Goal: Task Accomplishment & Management: Complete application form

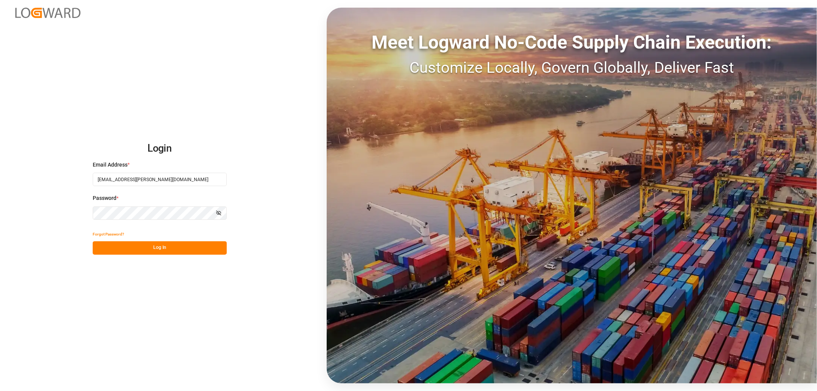
click at [129, 244] on button "Log In" at bounding box center [160, 247] width 134 height 13
type input "shyamala.mantha@jamindustries.com"
click at [119, 246] on button "Log In" at bounding box center [160, 247] width 134 height 13
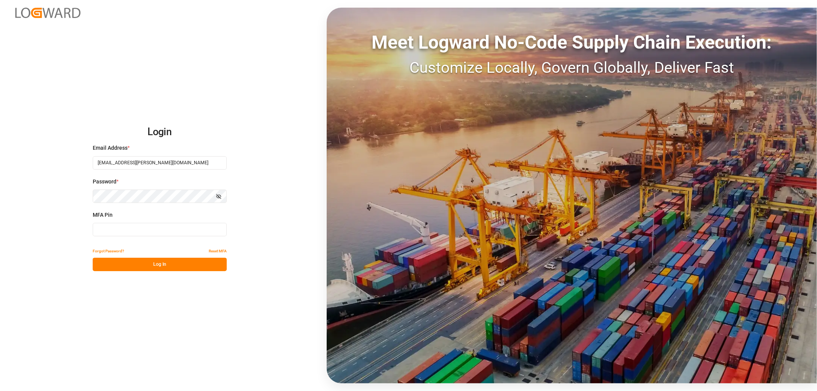
click at [104, 228] on input at bounding box center [160, 229] width 134 height 13
type input "545907"
click at [143, 261] on button "Log In" at bounding box center [160, 264] width 134 height 13
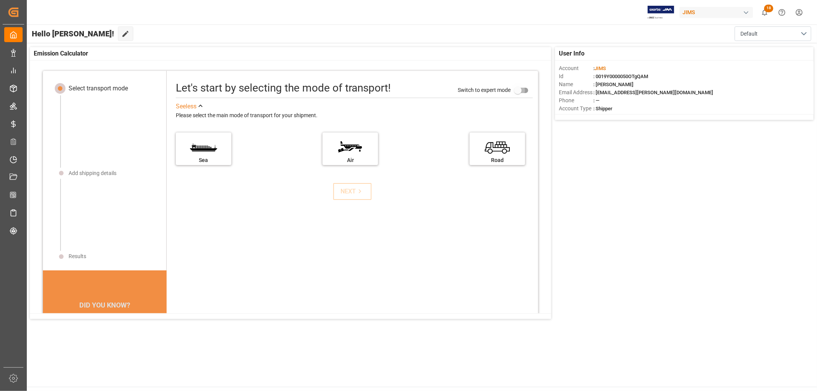
click at [510, 92] on input "primary checkbox" at bounding box center [518, 90] width 44 height 15
checkbox input "true"
click at [474, 190] on div "NEXT" at bounding box center [352, 191] width 369 height 17
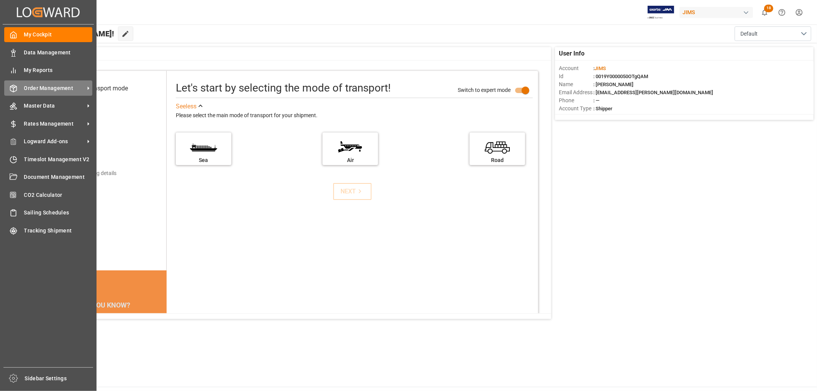
click at [43, 90] on span "Order Management" at bounding box center [54, 88] width 61 height 8
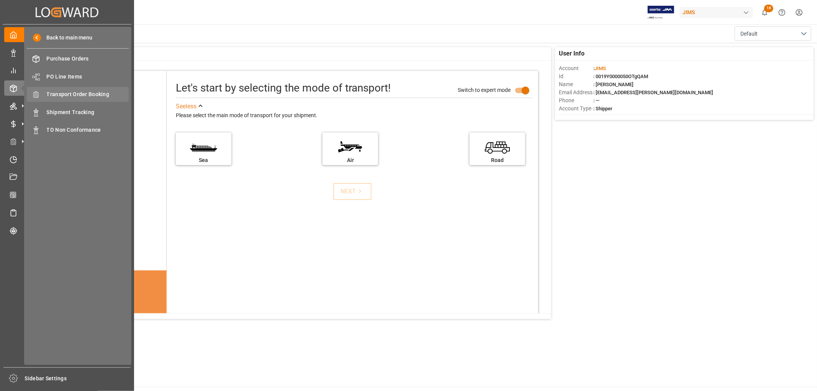
click at [71, 97] on span "Transport Order Booking" at bounding box center [88, 94] width 82 height 8
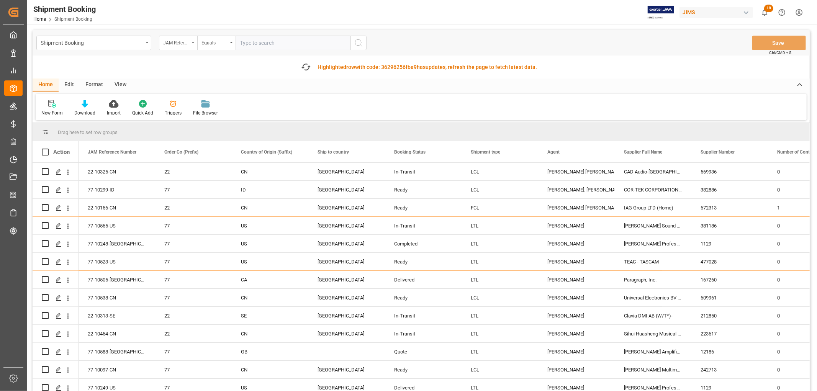
click at [191, 43] on div "JAM Reference Number" at bounding box center [178, 43] width 38 height 15
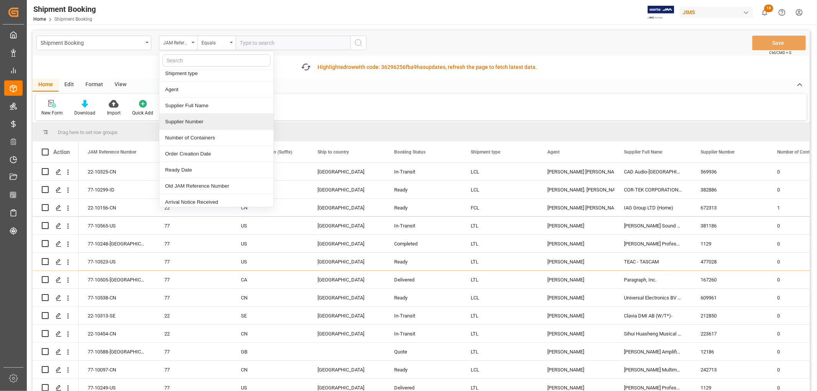
click at [179, 123] on div "Supplier Number" at bounding box center [216, 122] width 114 height 16
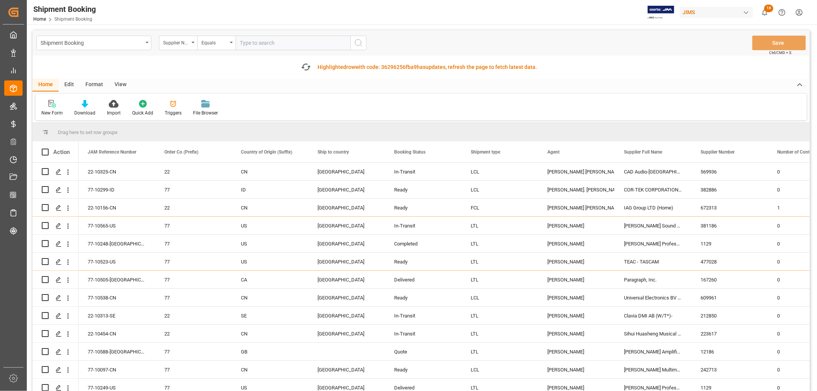
click at [251, 47] on input "text" at bounding box center [293, 43] width 115 height 15
type input "232144"
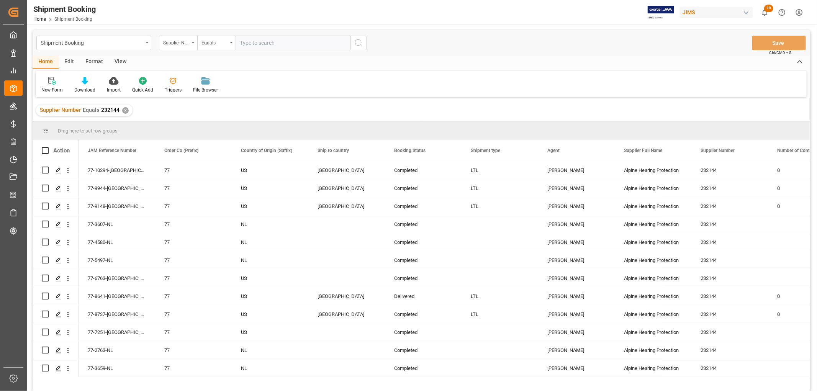
click at [121, 62] on div "View" at bounding box center [120, 62] width 23 height 13
click at [48, 90] on div "Default" at bounding box center [48, 90] width 15 height 7
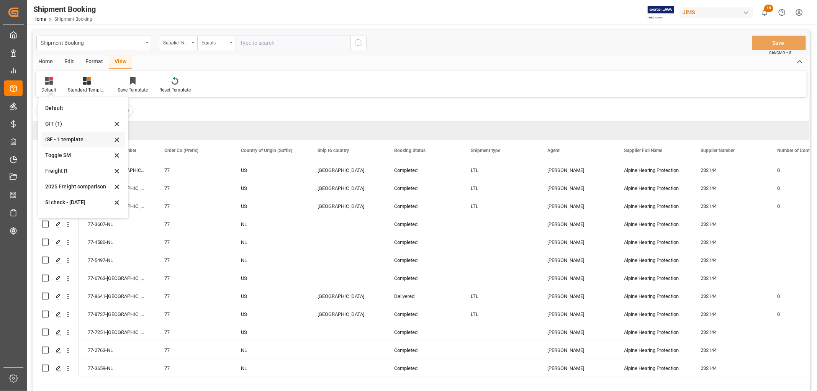
scroll to position [42, 0]
click at [58, 190] on div "[DATE]" at bounding box center [78, 192] width 67 height 8
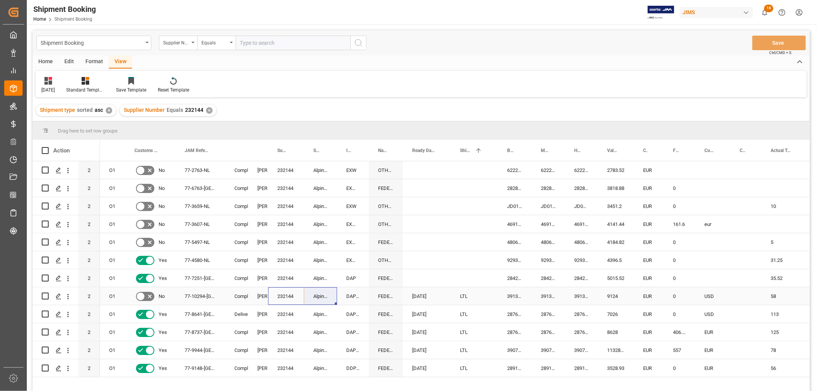
drag, startPoint x: 289, startPoint y: 292, endPoint x: 313, endPoint y: 292, distance: 24.1
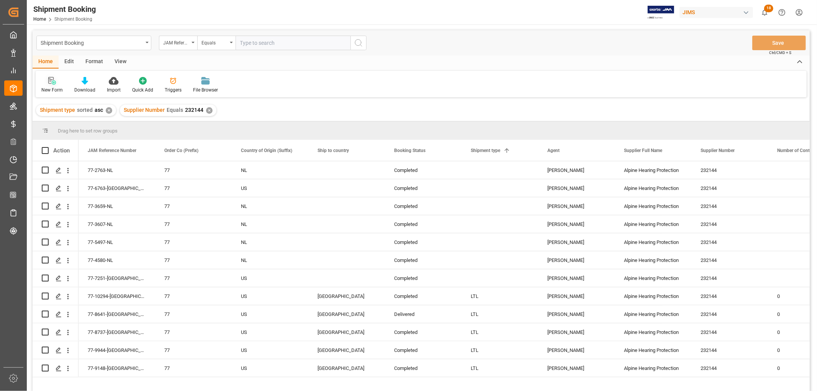
click at [53, 83] on icon at bounding box center [52, 81] width 8 height 8
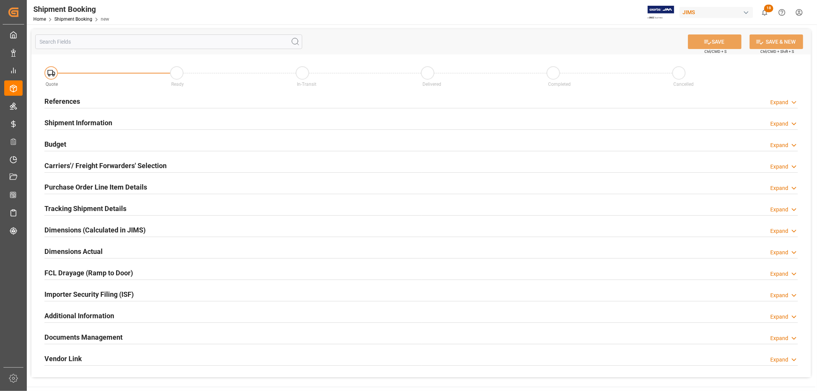
click at [74, 100] on h2 "References" at bounding box center [62, 101] width 36 height 10
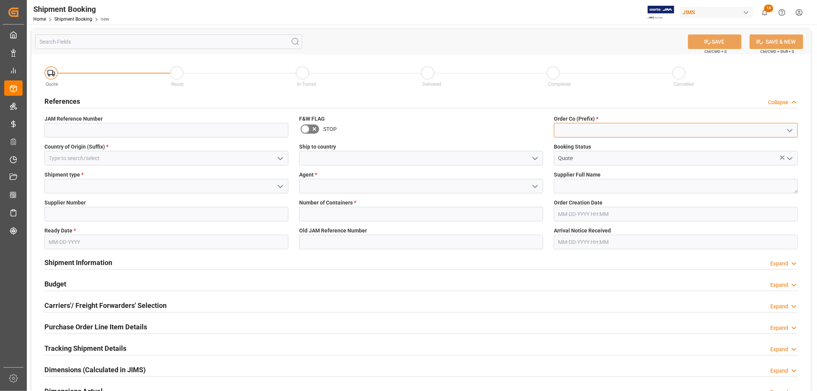
click at [572, 131] on input at bounding box center [676, 130] width 244 height 15
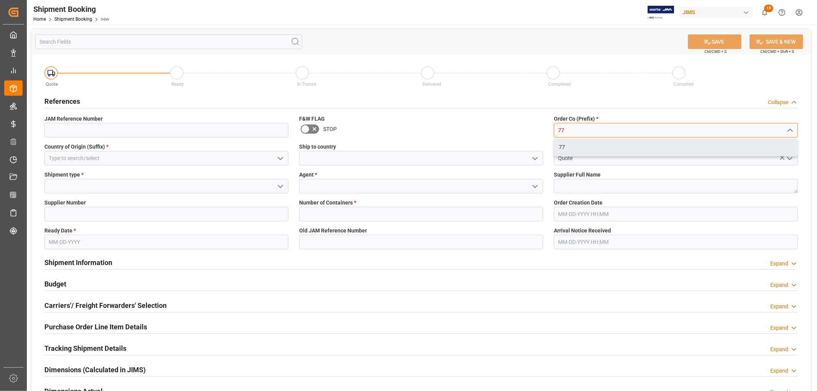
click at [564, 146] on div "77" at bounding box center [675, 147] width 243 height 17
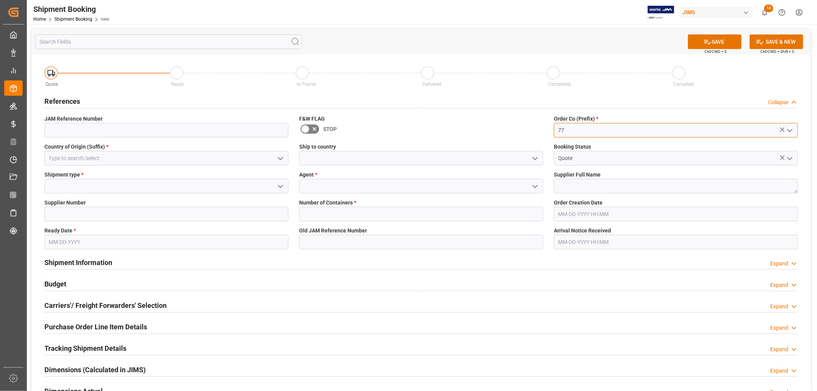
type input "77"
click at [103, 158] on input at bounding box center [166, 158] width 244 height 15
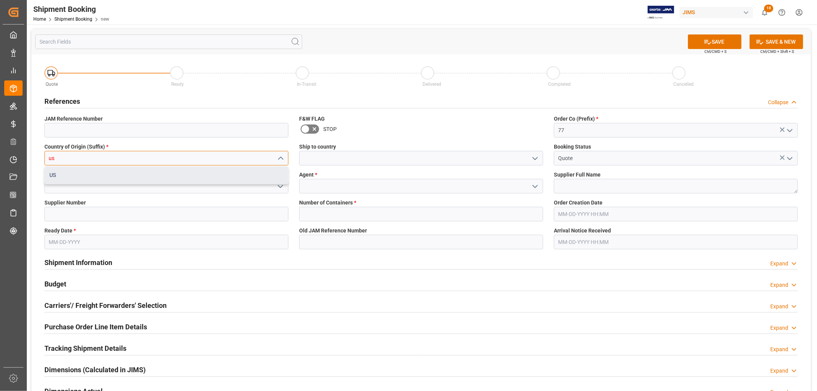
click at [82, 177] on div "US" at bounding box center [166, 175] width 243 height 17
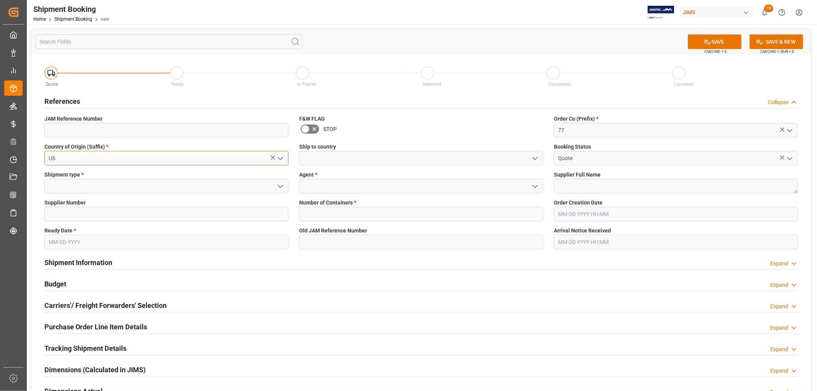
type input "US"
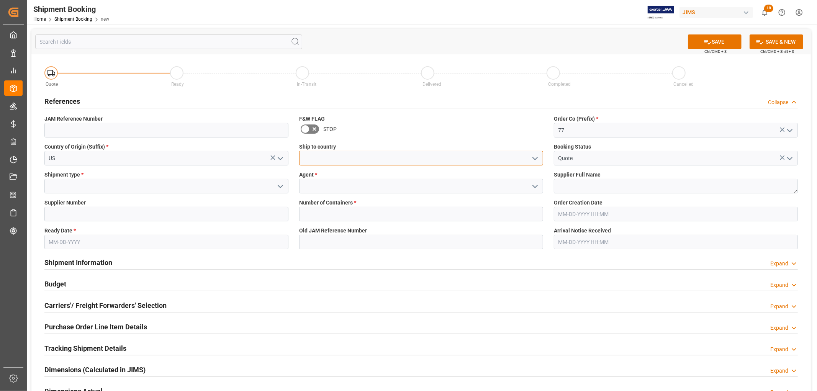
click at [329, 159] on input at bounding box center [421, 158] width 244 height 15
type input "[GEOGRAPHIC_DATA]"
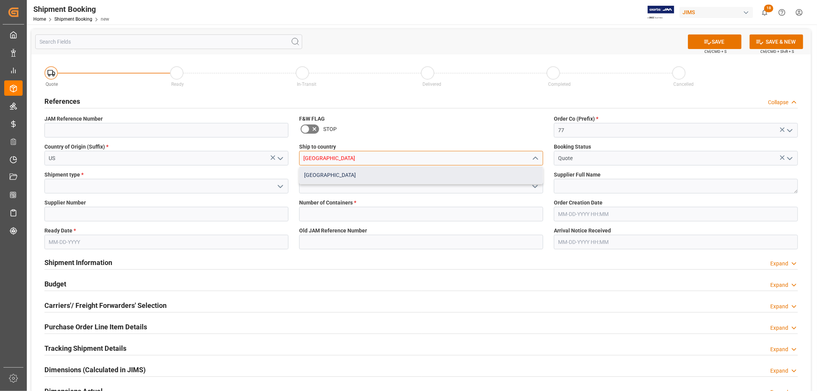
click at [322, 174] on div "[GEOGRAPHIC_DATA]" at bounding box center [421, 175] width 243 height 17
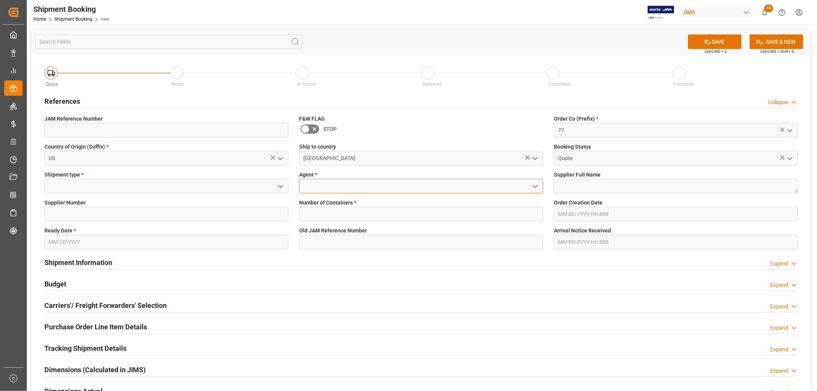
click at [314, 184] on input at bounding box center [421, 186] width 244 height 15
click at [326, 200] on div "[PERSON_NAME]" at bounding box center [421, 203] width 243 height 17
type input "[PERSON_NAME]"
click at [112, 208] on input at bounding box center [166, 214] width 244 height 15
paste input "232144 Alpine Hearing Protection"
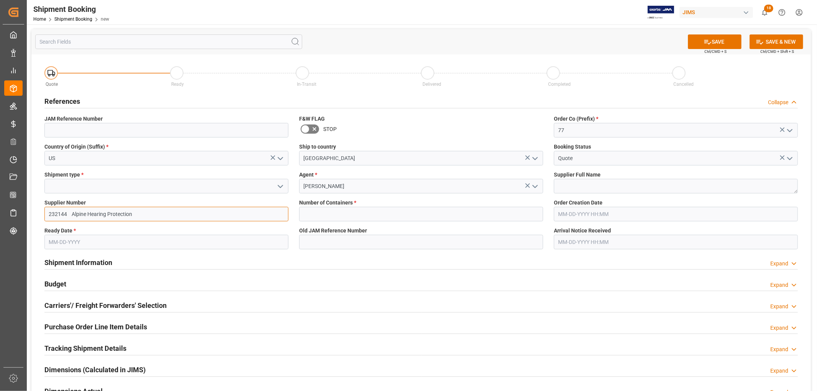
drag, startPoint x: 70, startPoint y: 213, endPoint x: 165, endPoint y: 221, distance: 95.8
click at [165, 221] on div "Supplier Number 232144 Alpine Hearing Protection" at bounding box center [166, 210] width 255 height 28
type input "232144"
click at [576, 187] on textarea at bounding box center [676, 186] width 244 height 15
paste textarea "Alpine Hearing Protection"
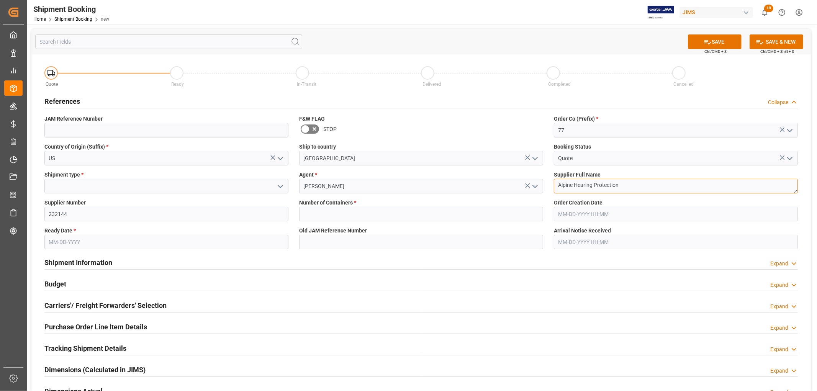
type textarea "Alpine Hearing Protection"
click at [75, 178] on span "Shipment type *" at bounding box center [63, 175] width 39 height 8
click at [278, 186] on icon "open menu" at bounding box center [280, 186] width 9 height 9
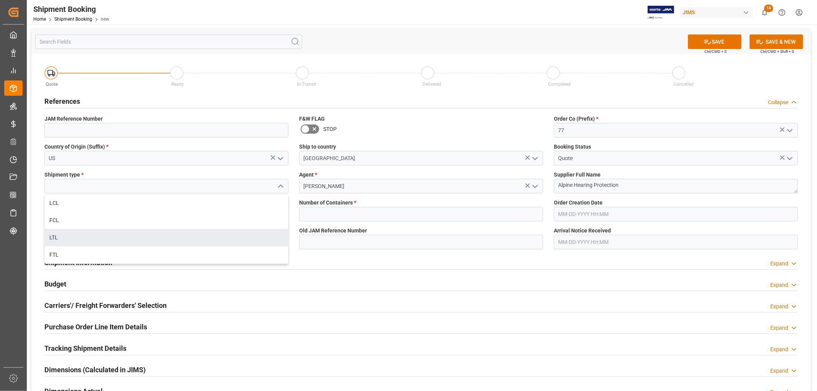
click at [68, 236] on div "LTL" at bounding box center [166, 237] width 243 height 17
type input "LTL"
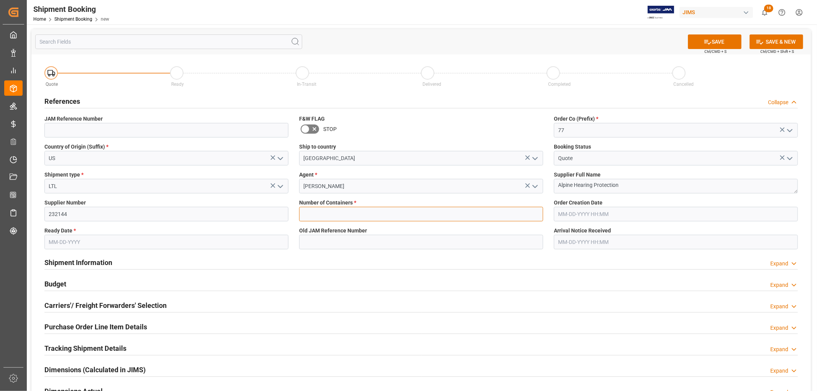
click at [342, 214] on input "text" at bounding box center [421, 214] width 244 height 15
type input "0"
click at [591, 217] on input "text" at bounding box center [676, 214] width 244 height 15
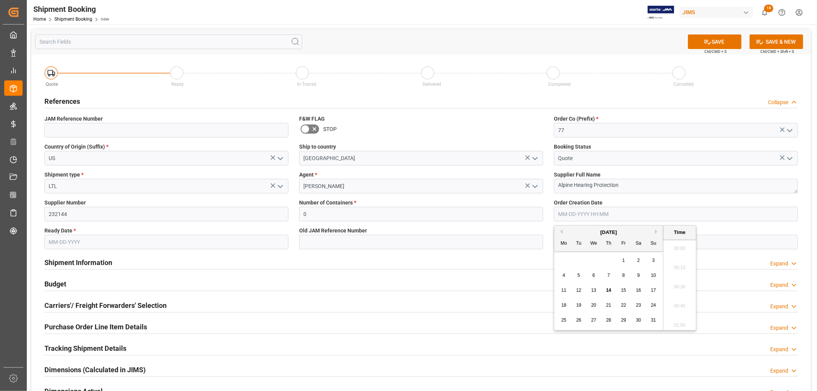
scroll to position [692, 0]
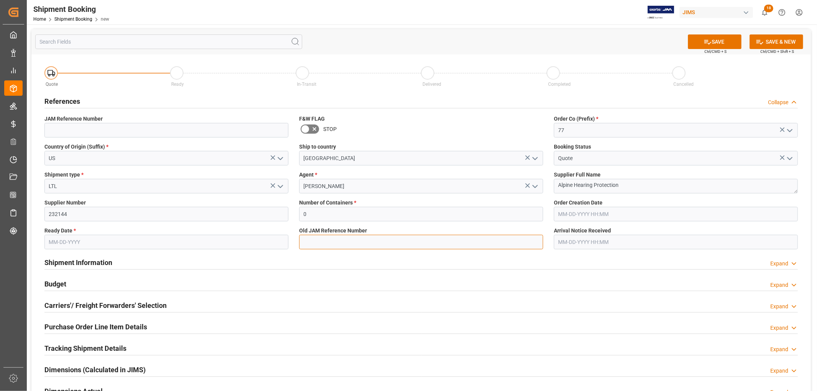
click at [365, 239] on input at bounding box center [421, 242] width 244 height 15
click at [75, 236] on input "text" at bounding box center [166, 242] width 244 height 15
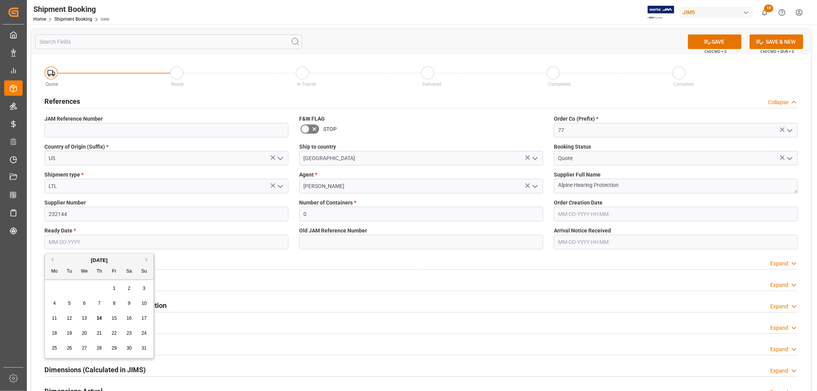
click at [69, 317] on span "12" at bounding box center [69, 318] width 5 height 5
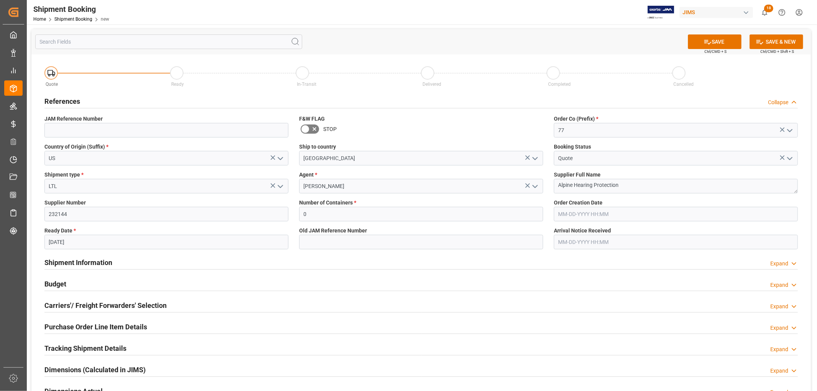
type input "08-12-2025"
drag, startPoint x: 738, startPoint y: 41, endPoint x: 734, endPoint y: 39, distance: 4.5
click at [737, 41] on button "SAVE" at bounding box center [715, 41] width 54 height 15
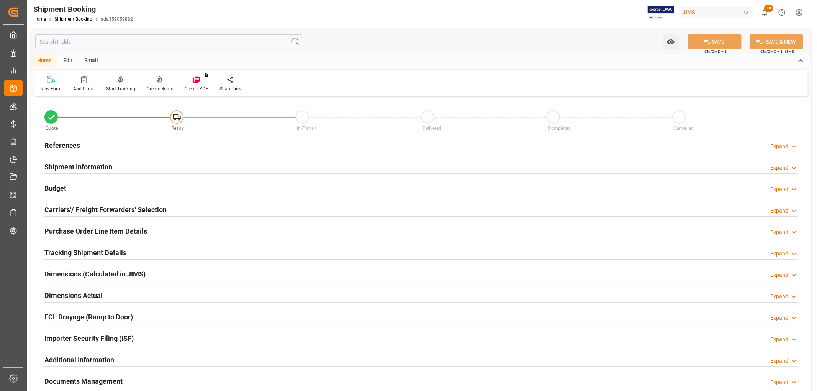
click at [57, 145] on h2 "References" at bounding box center [62, 145] width 36 height 10
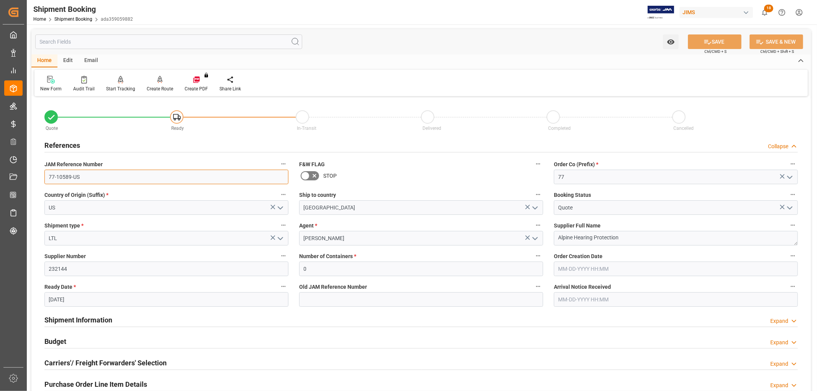
drag, startPoint x: 83, startPoint y: 182, endPoint x: 36, endPoint y: 182, distance: 47.1
click at [36, 182] on div "Quote Ready In-Transit Delivered Completed Cancelled References Collapse JAM Re…" at bounding box center [421, 336] width 780 height 476
click at [86, 297] on input "08-12-2025" at bounding box center [166, 299] width 244 height 15
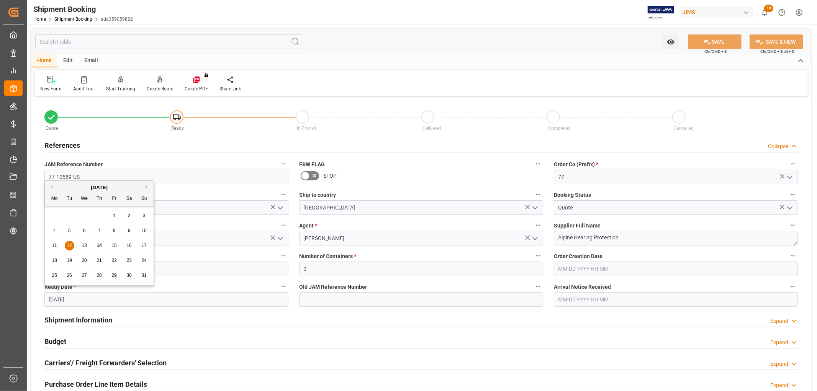
click at [84, 233] on span "6" at bounding box center [84, 230] width 3 height 5
type input "[DATE]"
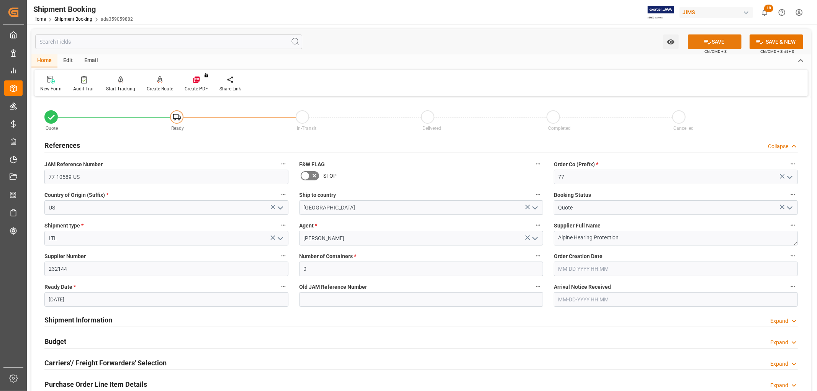
click at [717, 41] on button "SAVE" at bounding box center [715, 41] width 54 height 15
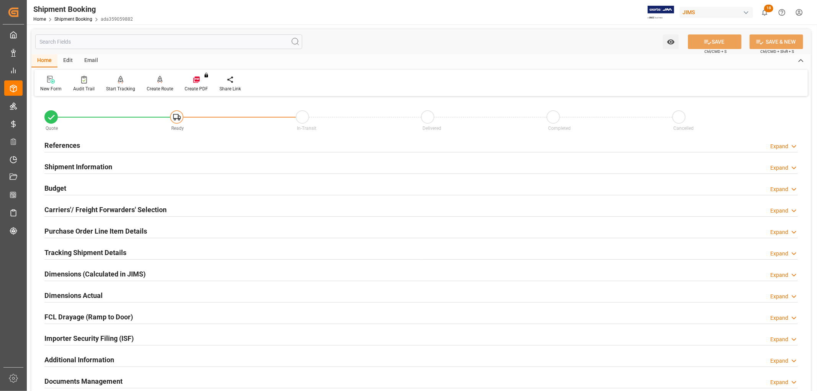
click at [79, 206] on h2 "Carriers'/ Freight Forwarders' Selection" at bounding box center [105, 210] width 122 height 10
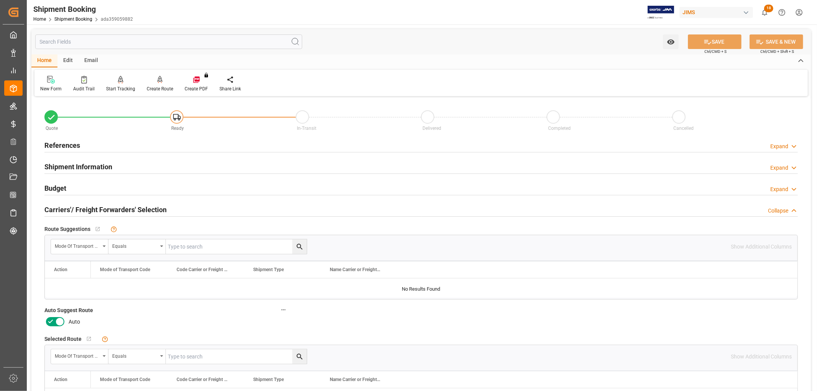
click at [60, 317] on icon at bounding box center [59, 321] width 9 height 9
click at [0, 0] on input "checkbox" at bounding box center [0, 0] width 0 height 0
click at [727, 37] on button "SAVE" at bounding box center [715, 41] width 54 height 15
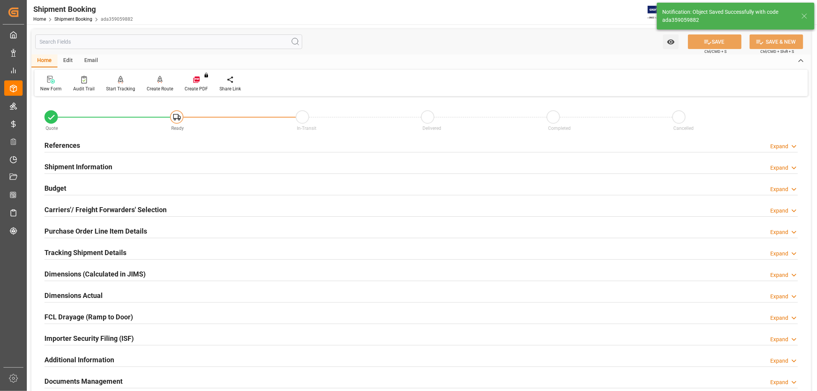
click at [129, 208] on h2 "Carriers'/ Freight Forwarders' Selection" at bounding box center [105, 210] width 122 height 10
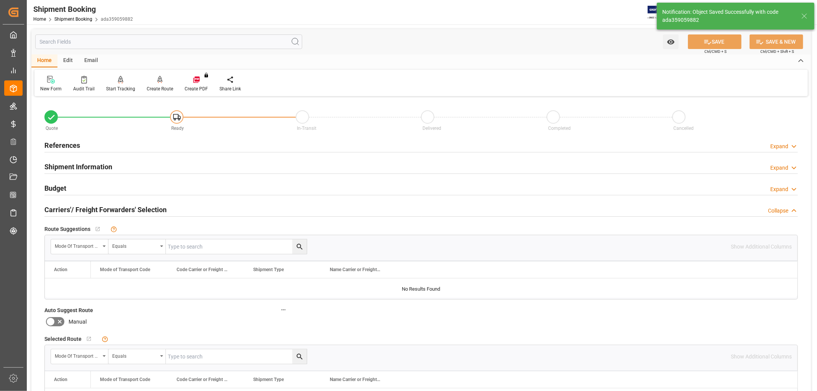
click at [129, 208] on h2 "Carriers'/ Freight Forwarders' Selection" at bounding box center [105, 210] width 122 height 10
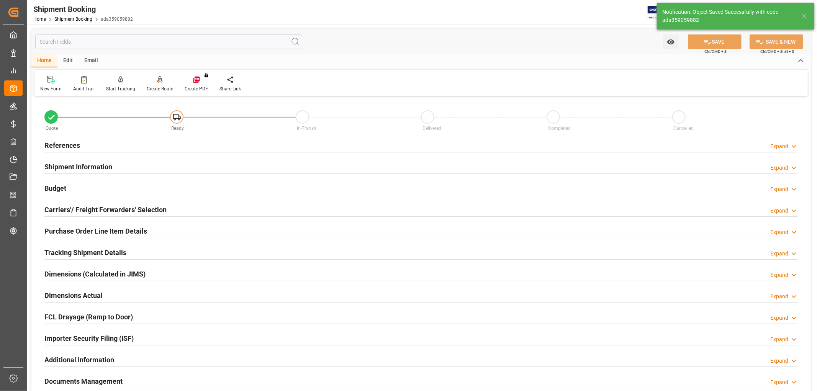
click at [129, 208] on h2 "Carriers'/ Freight Forwarders' Selection" at bounding box center [105, 210] width 122 height 10
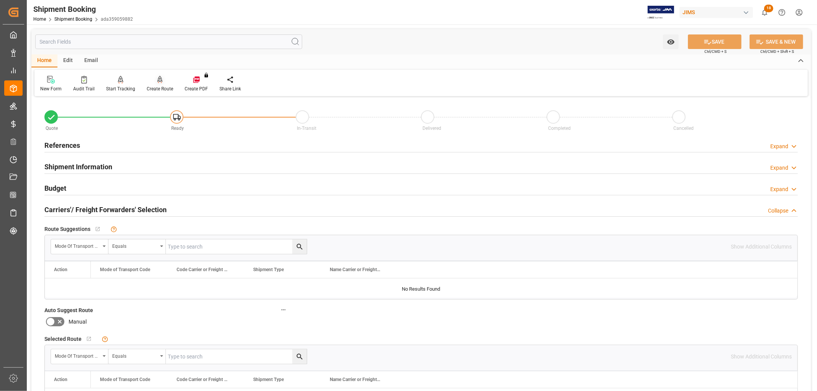
click at [166, 88] on div "Create Route" at bounding box center [160, 88] width 26 height 7
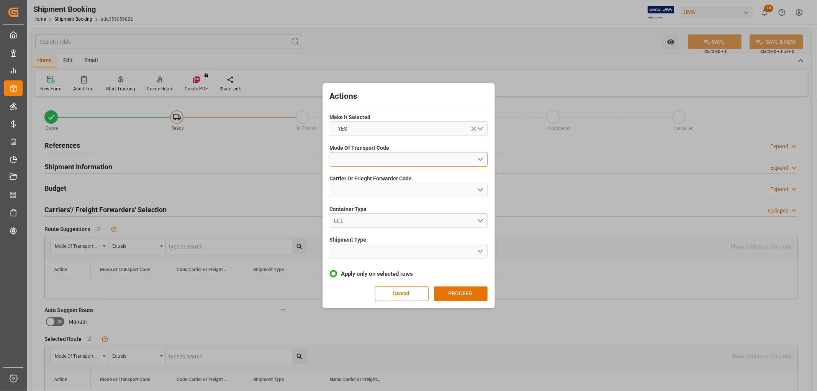
click at [361, 157] on button "open menu" at bounding box center [409, 159] width 158 height 15
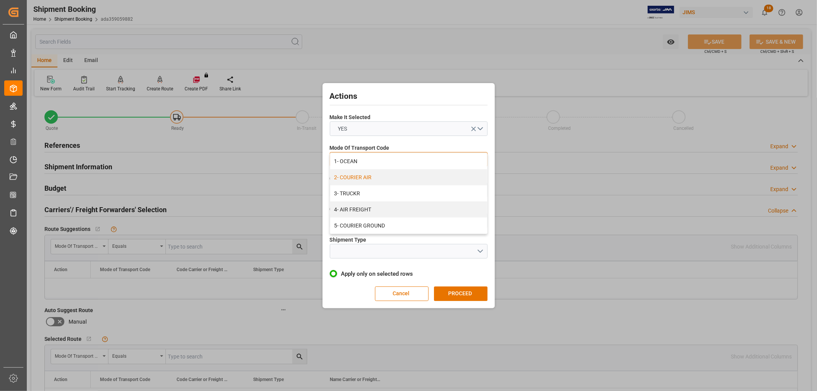
click at [346, 172] on div "2- COURIER AIR" at bounding box center [408, 177] width 157 height 16
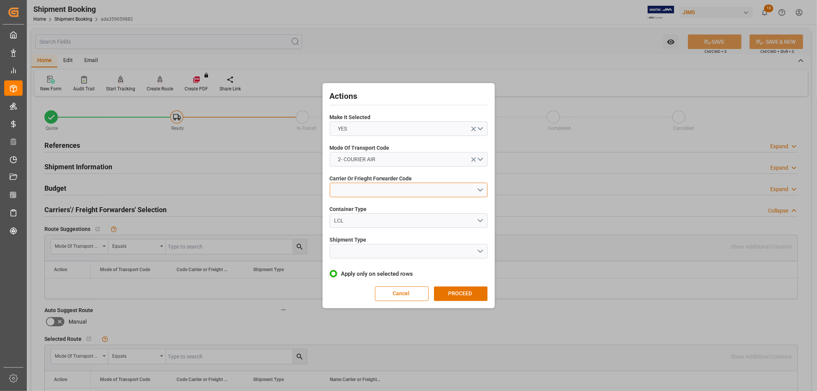
click at [345, 192] on button "open menu" at bounding box center [409, 190] width 158 height 15
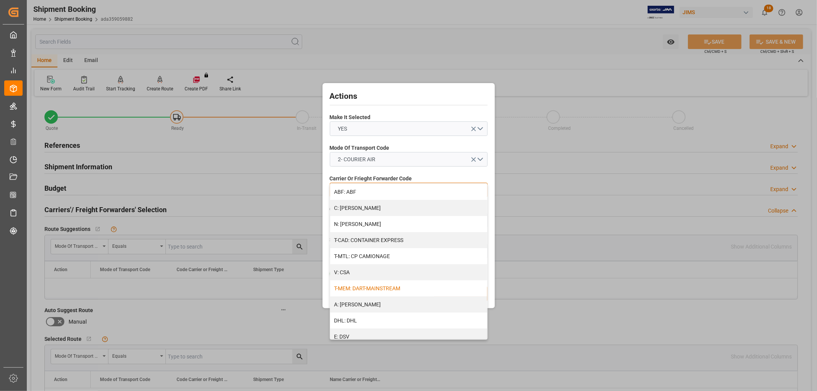
scroll to position [128, 0]
click at [365, 323] on div "J: FEDEX INTERNATIONAL ECONOMY" at bounding box center [408, 322] width 157 height 16
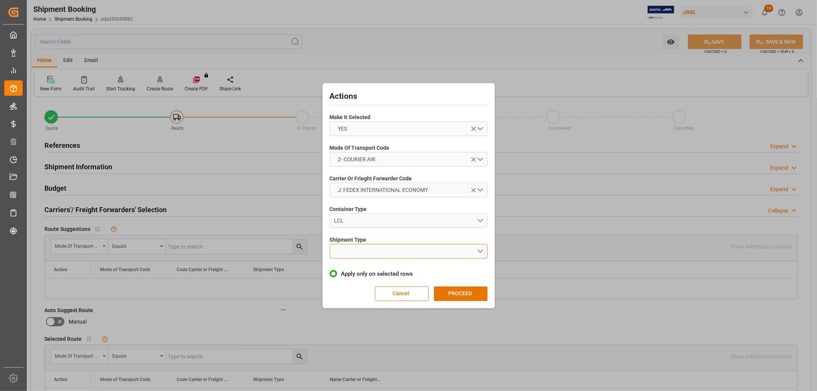
click at [362, 251] on button "open menu" at bounding box center [409, 251] width 158 height 15
click at [344, 252] on div "LTL" at bounding box center [408, 253] width 157 height 16
click at [469, 293] on button "PROCEED" at bounding box center [461, 294] width 54 height 15
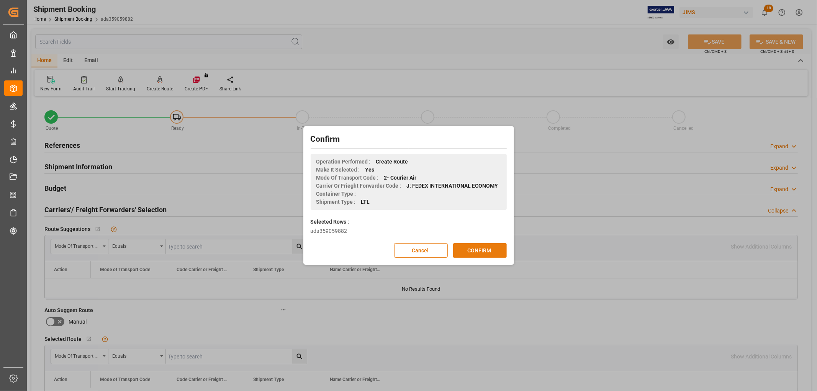
click at [490, 247] on button "CONFIRM" at bounding box center [480, 250] width 54 height 15
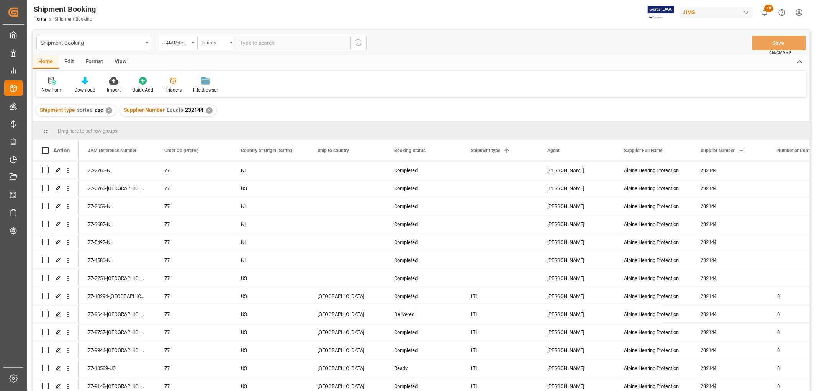
click at [119, 59] on div "View" at bounding box center [120, 62] width 23 height 13
click at [46, 93] on div "Default" at bounding box center [48, 90] width 15 height 7
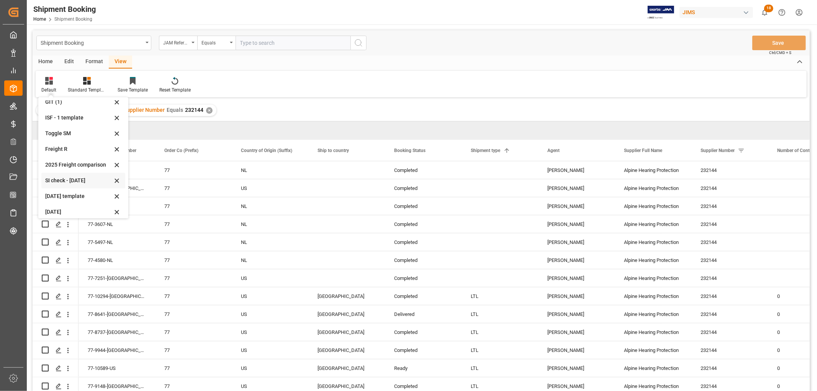
scroll to position [42, 0]
click at [56, 192] on div "July 2025" at bounding box center [78, 192] width 67 height 8
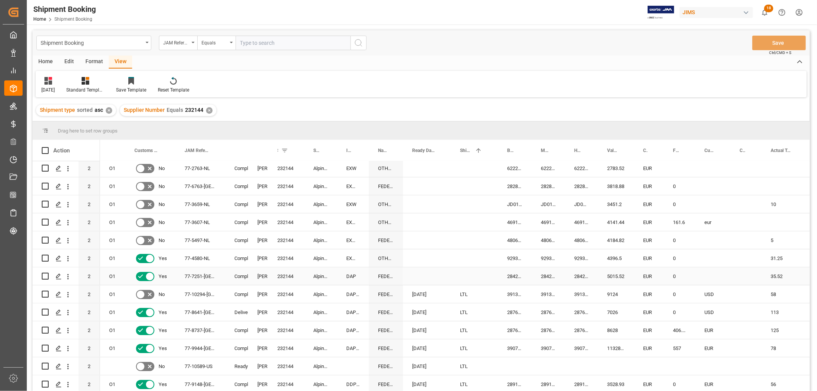
scroll to position [4, 0]
click at [515, 360] on div "Press SPACE to select this row." at bounding box center [515, 366] width 34 height 18
click at [525, 369] on div "391821731847" at bounding box center [515, 366] width 34 height 18
drag, startPoint x: 529, startPoint y: 370, endPoint x: 577, endPoint y: 365, distance: 48.5
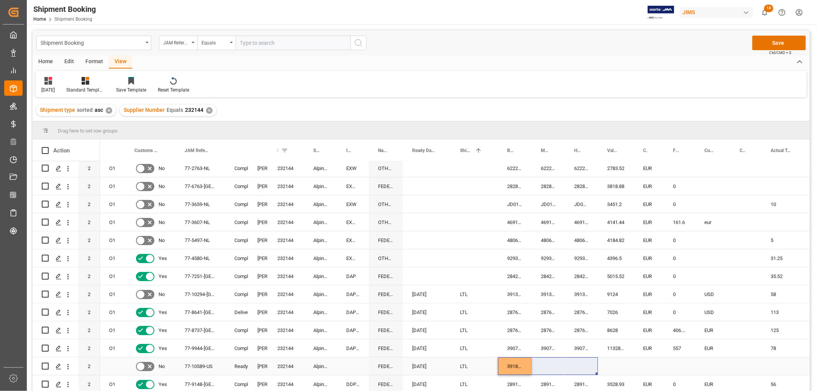
click at [624, 362] on div "Press SPACE to select this row." at bounding box center [616, 366] width 36 height 18
click at [512, 366] on div "391821731847" at bounding box center [515, 366] width 34 height 18
drag, startPoint x: 530, startPoint y: 370, endPoint x: 577, endPoint y: 370, distance: 47.1
click at [645, 363] on div "Press SPACE to select this row." at bounding box center [649, 366] width 30 height 18
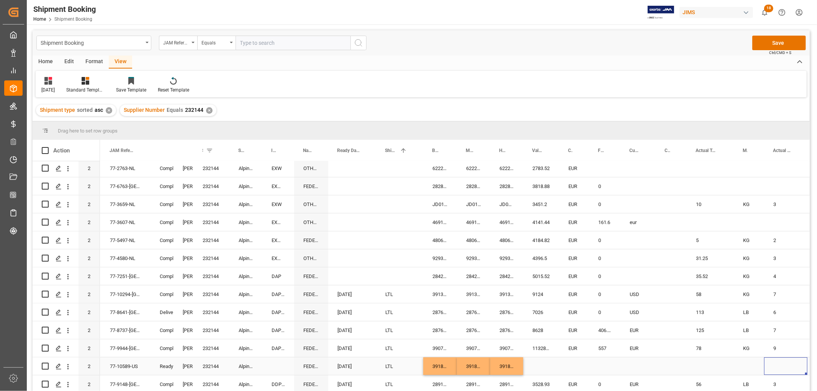
scroll to position [0, 134]
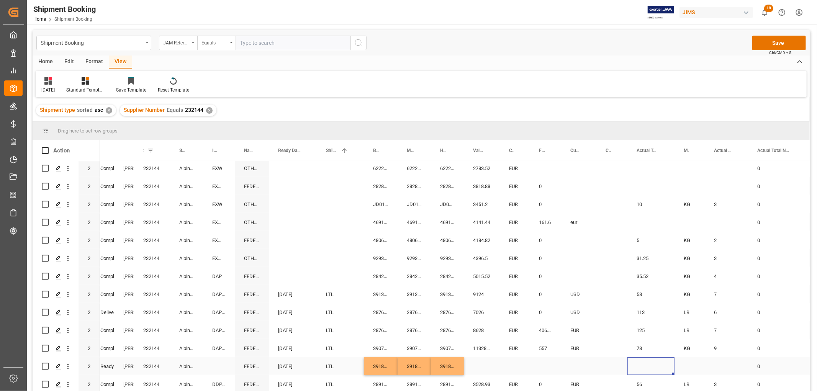
click at [638, 359] on div "Press SPACE to select this row." at bounding box center [650, 366] width 47 height 18
click at [642, 369] on input "Press SPACE to select this row." at bounding box center [651, 371] width 35 height 15
type input "90"
click at [685, 362] on div "Press SPACE to select this row." at bounding box center [690, 366] width 30 height 18
click at [686, 362] on div "Press SPACE to select this row." at bounding box center [690, 366] width 30 height 18
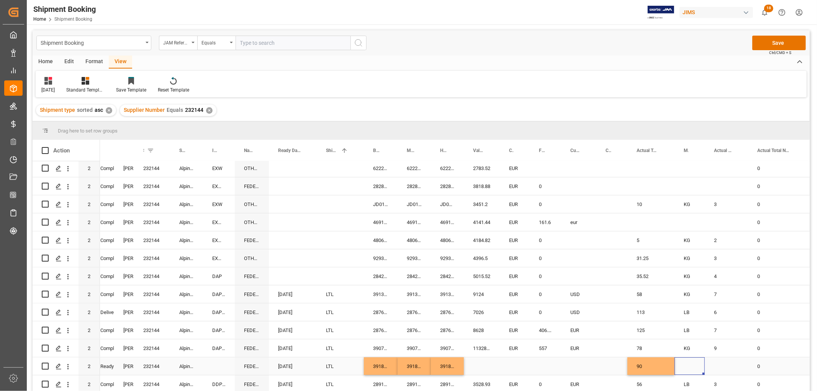
click at [686, 362] on div "Press SPACE to select this row." at bounding box center [690, 366] width 30 height 18
click at [692, 370] on icon "open menu" at bounding box center [690, 371] width 9 height 9
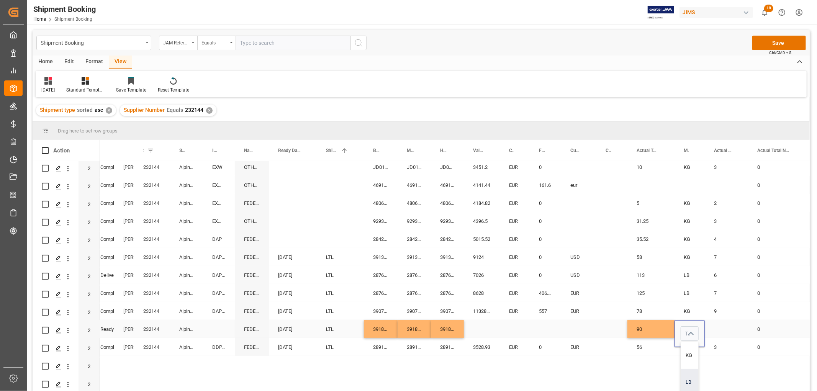
click at [691, 377] on div "LB" at bounding box center [689, 382] width 17 height 27
type input "LB"
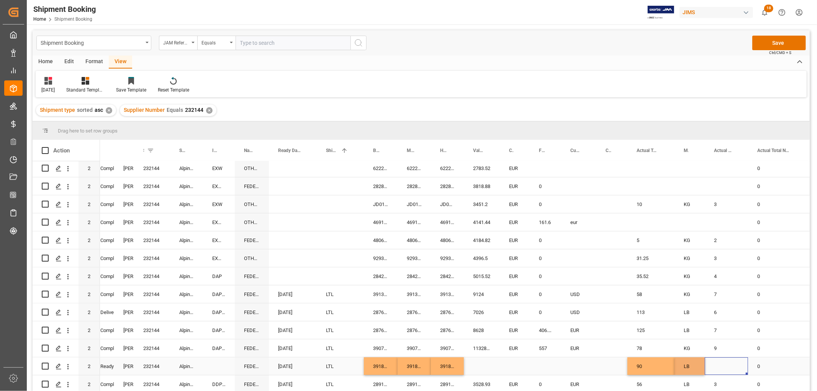
click at [714, 363] on div "Press SPACE to select this row." at bounding box center [726, 366] width 43 height 18
click at [715, 363] on div "Press SPACE to select this row." at bounding box center [726, 366] width 43 height 18
click at [719, 366] on input "Press SPACE to select this row." at bounding box center [726, 371] width 31 height 15
type input "5"
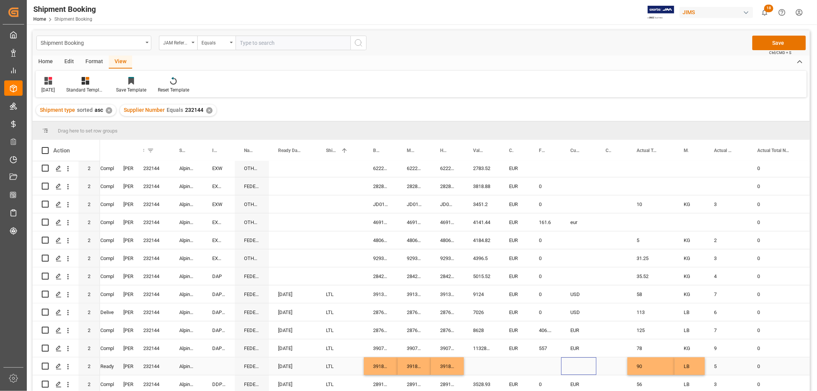
click at [580, 362] on div "Press SPACE to select this row." at bounding box center [578, 366] width 35 height 18
click at [770, 40] on button "Save" at bounding box center [779, 43] width 54 height 15
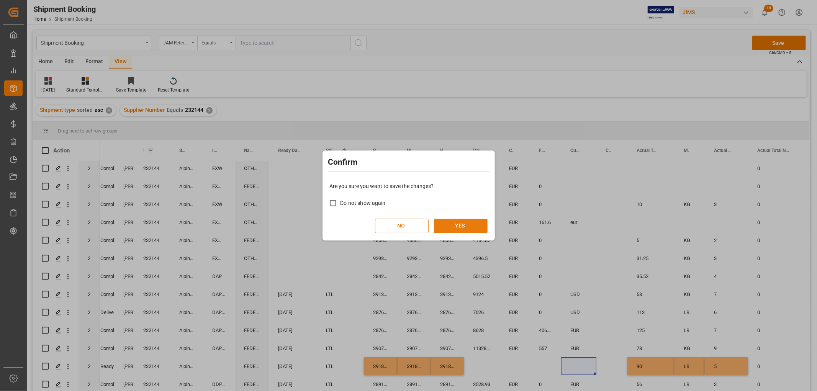
click at [457, 223] on button "YES" at bounding box center [461, 226] width 54 height 15
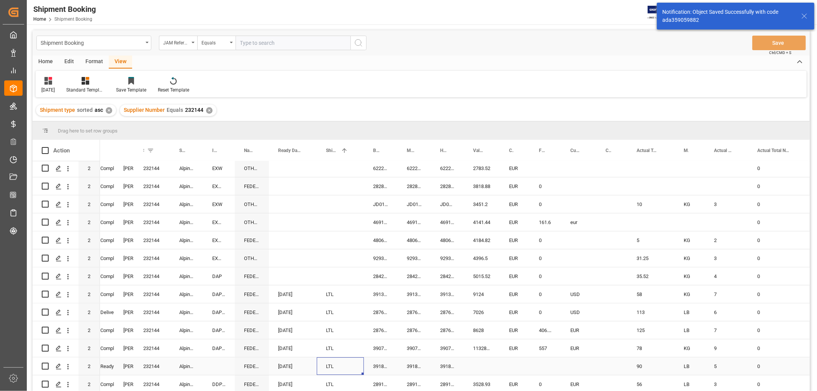
click at [342, 369] on div "LTL" at bounding box center [340, 367] width 29 height 18
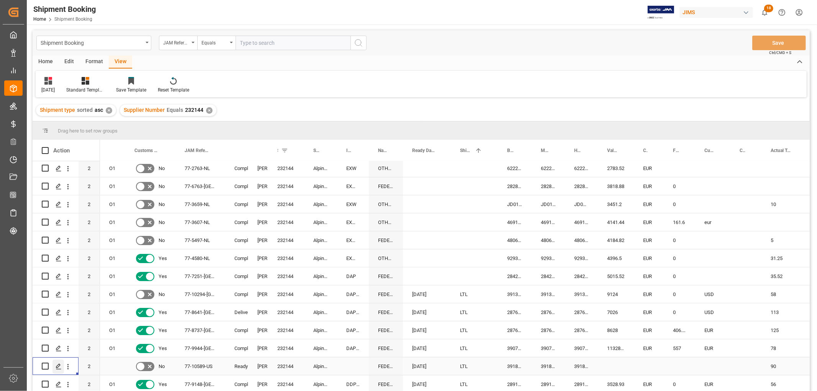
click at [56, 366] on icon "Press SPACE to select this row." at bounding box center [59, 367] width 6 height 6
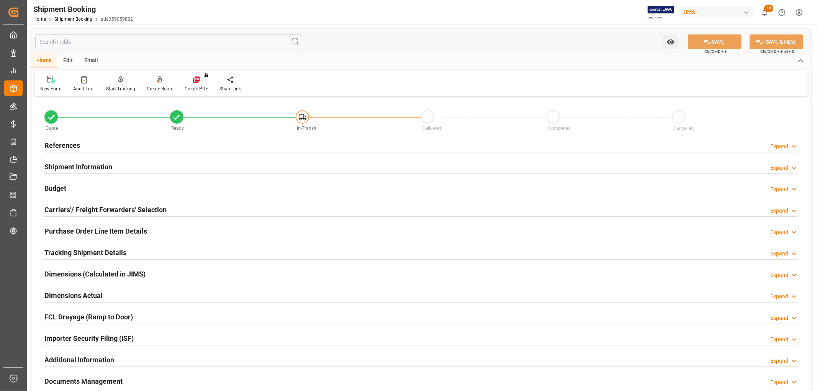
click at [108, 229] on h2 "Purchase Order Line Item Details" at bounding box center [95, 231] width 103 height 10
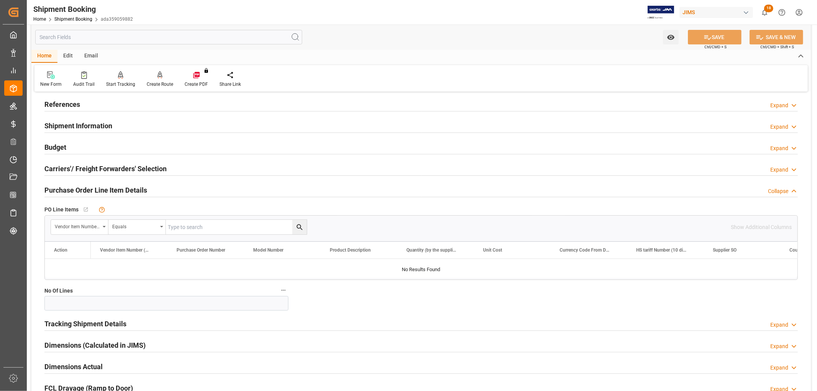
scroll to position [128, 0]
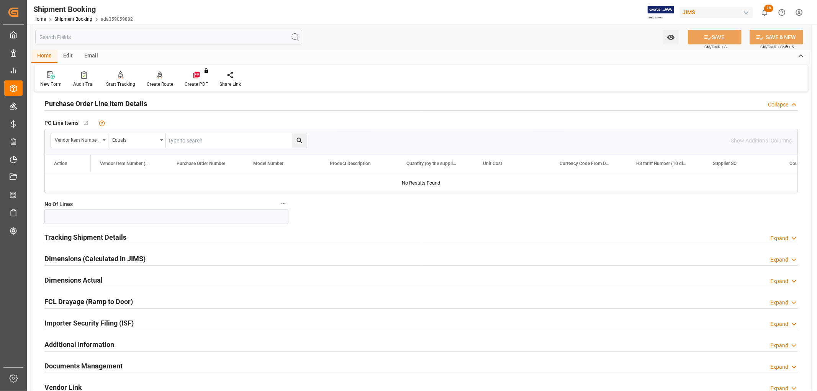
click at [80, 233] on h2 "Tracking Shipment Details" at bounding box center [85, 237] width 82 height 10
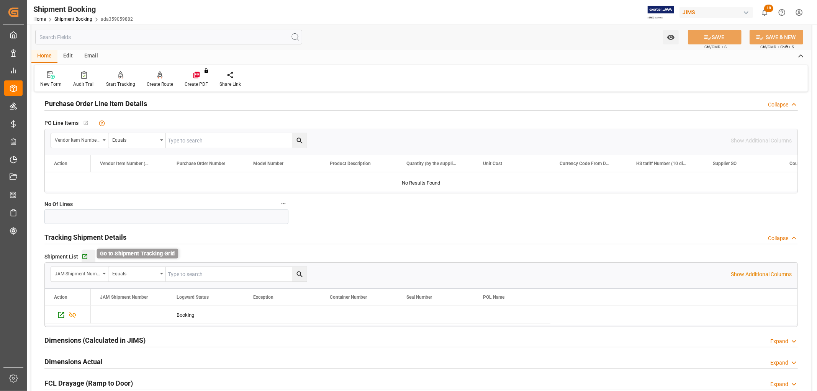
click at [83, 258] on icon "button" at bounding box center [85, 257] width 7 height 7
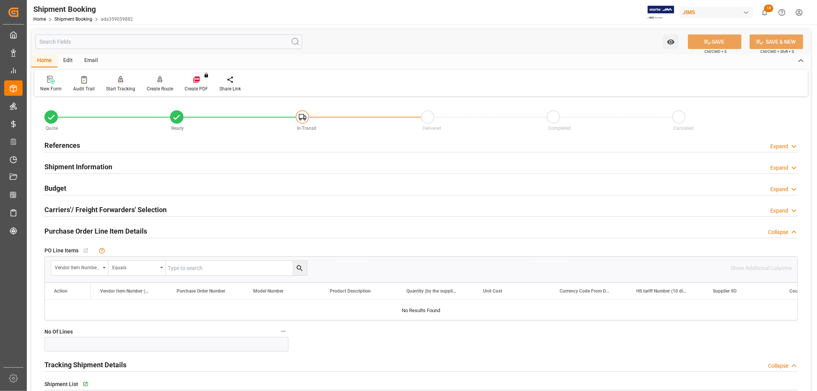
click at [56, 231] on h2 "Purchase Order Line Item Details" at bounding box center [95, 231] width 103 height 10
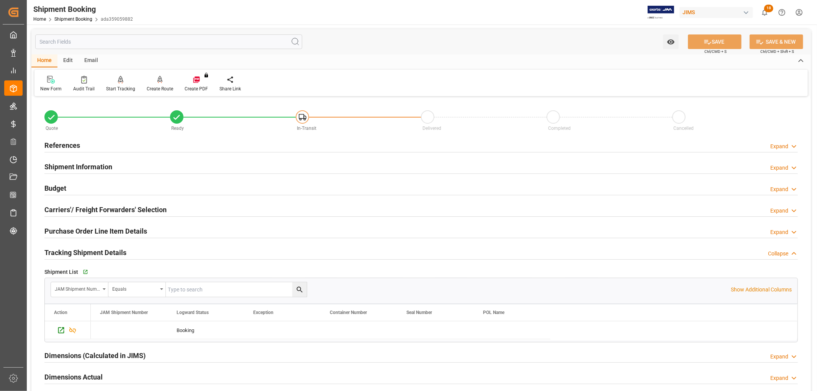
click at [64, 251] on h2 "Tracking Shipment Details" at bounding box center [85, 252] width 82 height 10
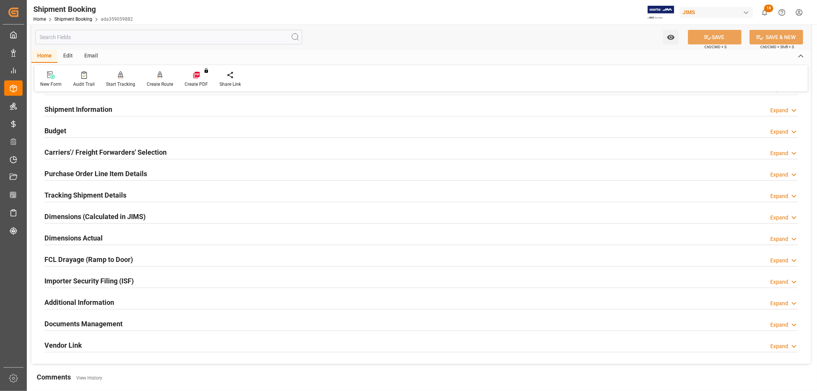
scroll to position [128, 0]
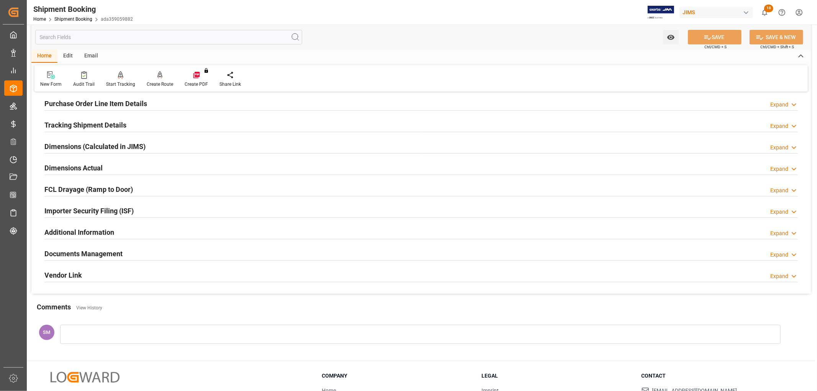
click at [91, 247] on div "Documents Management" at bounding box center [83, 253] width 78 height 15
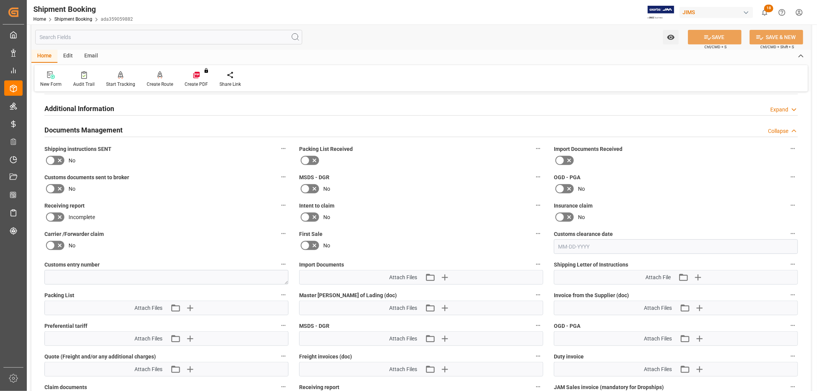
scroll to position [255, 0]
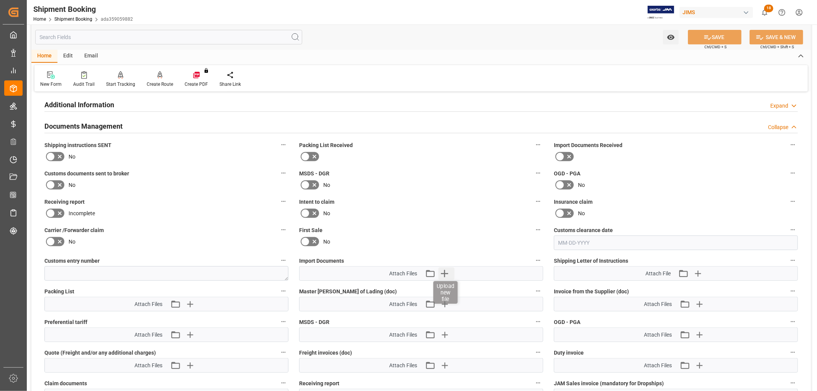
click at [445, 269] on icon "button" at bounding box center [444, 273] width 12 height 12
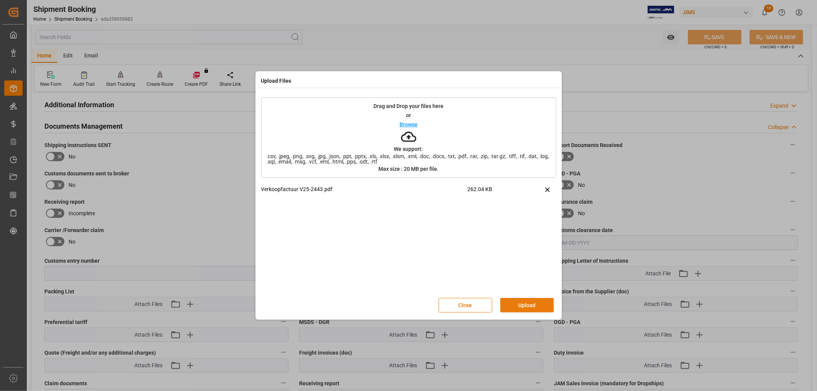
click at [531, 306] on button "Upload" at bounding box center [527, 305] width 54 height 15
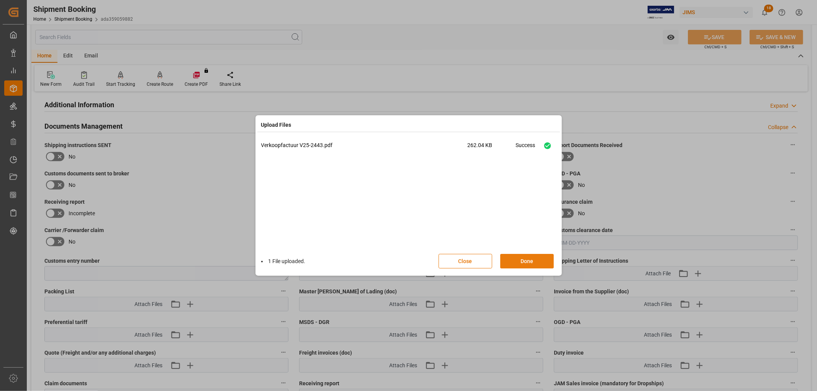
click at [533, 262] on button "Done" at bounding box center [527, 261] width 54 height 15
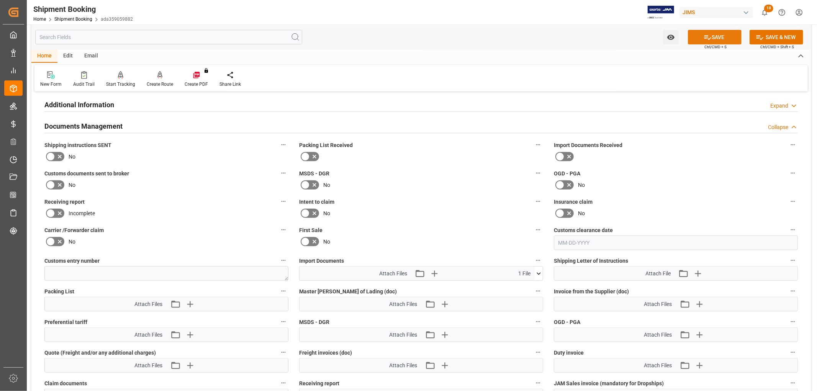
click at [718, 41] on button "SAVE" at bounding box center [715, 37] width 54 height 15
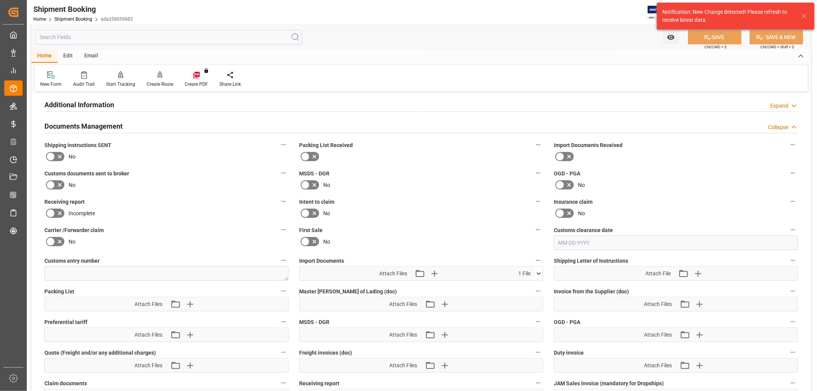
click at [611, 54] on div "Home Edit Email" at bounding box center [421, 56] width 780 height 13
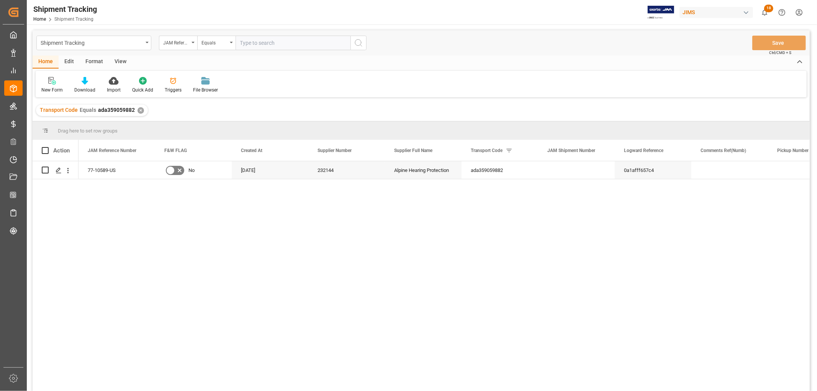
click at [119, 62] on div "View" at bounding box center [120, 62] width 23 height 13
click at [56, 85] on div "Default" at bounding box center [49, 85] width 26 height 17
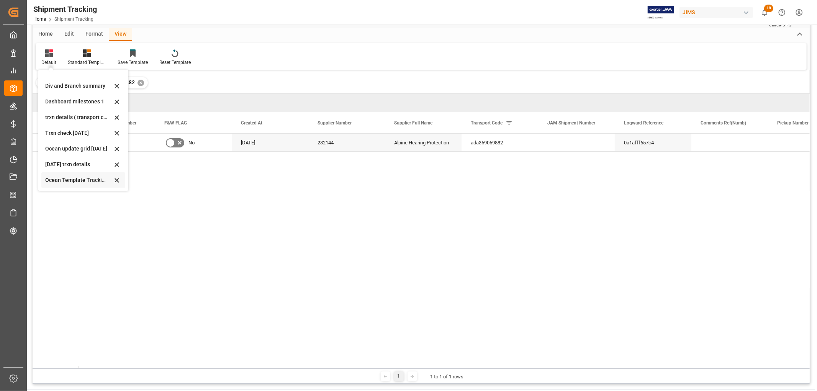
scroll to position [43, 0]
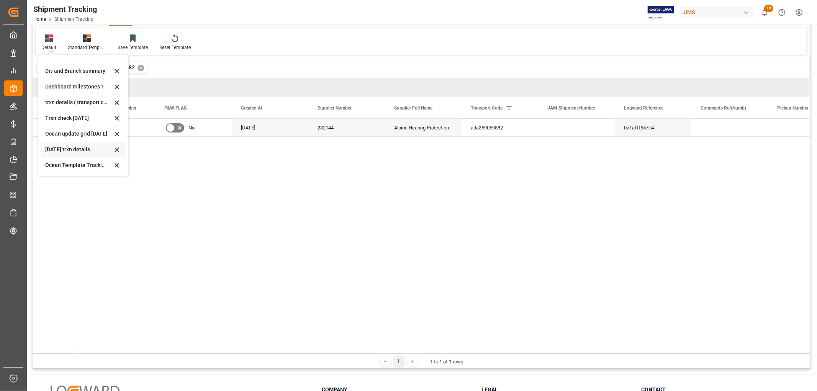
click at [59, 144] on div "[DATE] trxn details" at bounding box center [83, 150] width 84 height 16
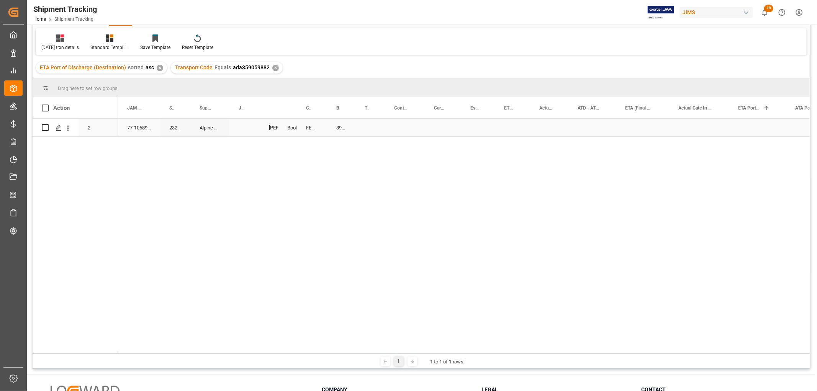
click at [338, 126] on div "391821731847" at bounding box center [341, 128] width 28 height 18
drag, startPoint x: 354, startPoint y: 135, endPoint x: 372, endPoint y: 135, distance: 18.8
click at [397, 126] on div "Press SPACE to select this row." at bounding box center [405, 128] width 40 height 18
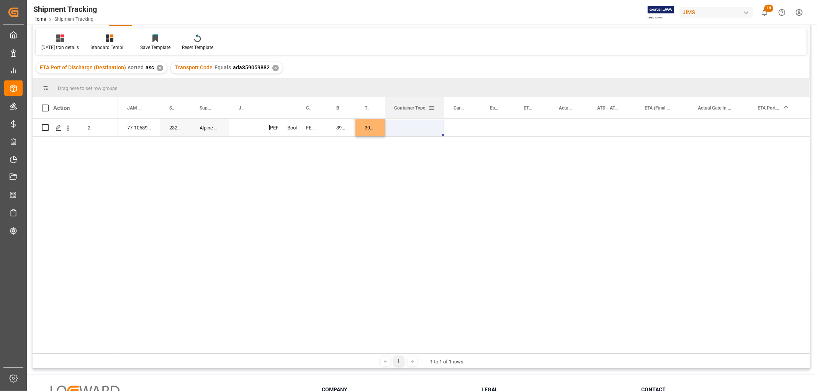
drag, startPoint x: 424, startPoint y: 103, endPoint x: 415, endPoint y: 129, distance: 26.8
click at [443, 114] on div at bounding box center [444, 107] width 3 height 21
click at [405, 128] on div "Press SPACE to select this row." at bounding box center [414, 128] width 59 height 18
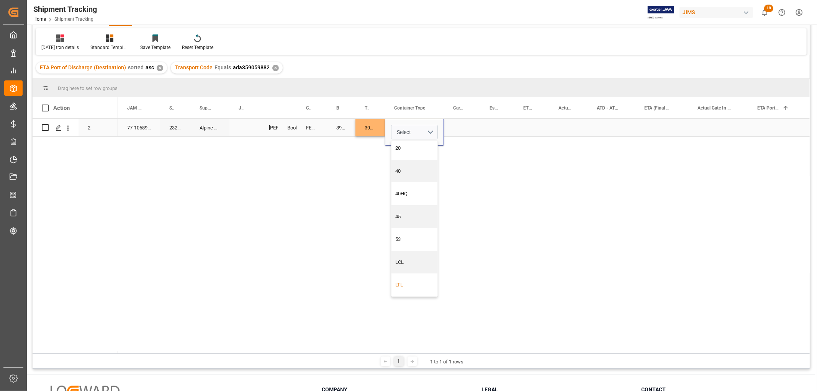
click at [406, 280] on div "LTL" at bounding box center [415, 285] width 46 height 23
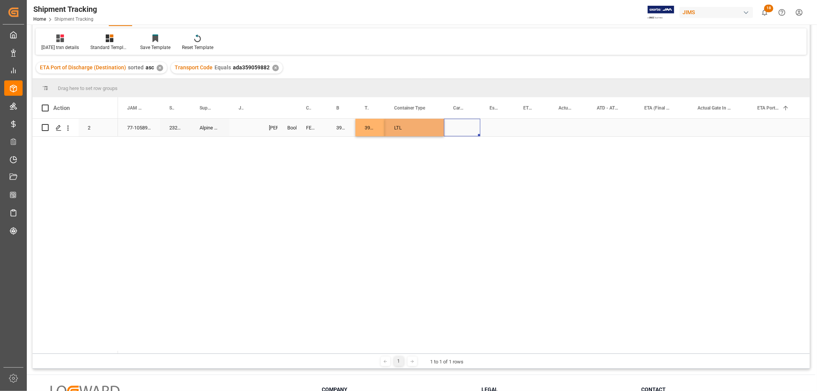
click at [449, 126] on div "Press SPACE to select this row." at bounding box center [462, 128] width 36 height 18
click at [457, 126] on div "Press SPACE to select this row." at bounding box center [462, 128] width 36 height 18
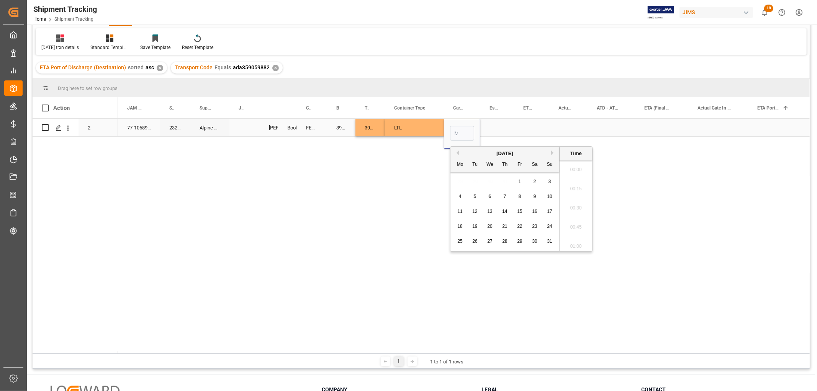
scroll to position [692, 0]
click at [490, 194] on span "6" at bounding box center [490, 196] width 3 height 5
type input "[DATE] 00:00"
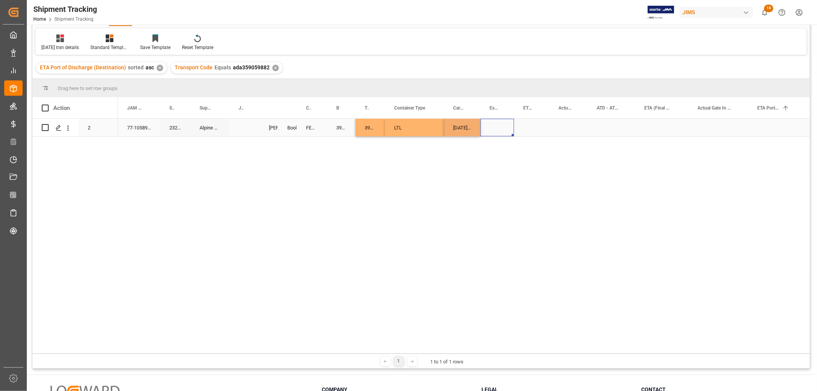
click at [497, 125] on div "Press SPACE to select this row." at bounding box center [497, 128] width 34 height 18
click at [462, 125] on div "[DATE] 00:00:00" at bounding box center [462, 128] width 36 height 18
drag, startPoint x: 479, startPoint y: 135, endPoint x: 617, endPoint y: 128, distance: 138.1
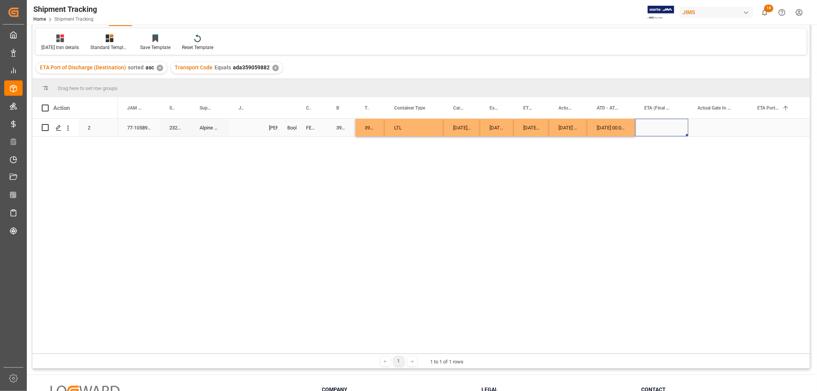
click at [649, 123] on div "Press SPACE to select this row." at bounding box center [661, 128] width 53 height 18
click at [649, 125] on div "Press SPACE to select this row." at bounding box center [661, 134] width 41 height 18
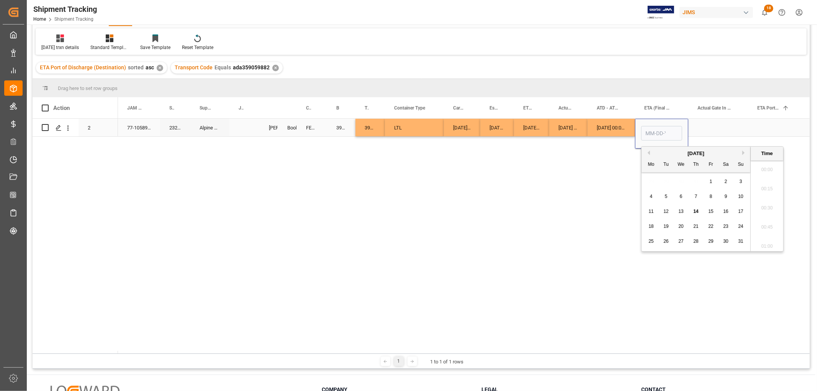
click at [649, 129] on input "Press SPACE to select this row." at bounding box center [661, 133] width 41 height 15
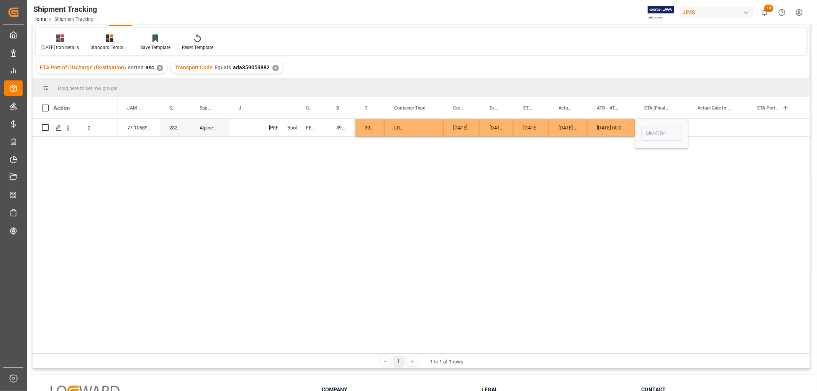
click at [619, 165] on div "77-10589-US 232144 Alpine Hearing Protection [PERSON_NAME] Booking FEDEX INTERN…" at bounding box center [464, 236] width 692 height 235
click at [657, 136] on input "Press SPACE to select this row." at bounding box center [661, 133] width 41 height 15
click at [622, 156] on div "77-10589-US 232144 Alpine Hearing Protection [PERSON_NAME] Booking FEDEX INTERN…" at bounding box center [464, 236] width 692 height 235
click at [650, 133] on input "Press SPACE to select this row." at bounding box center [661, 133] width 41 height 15
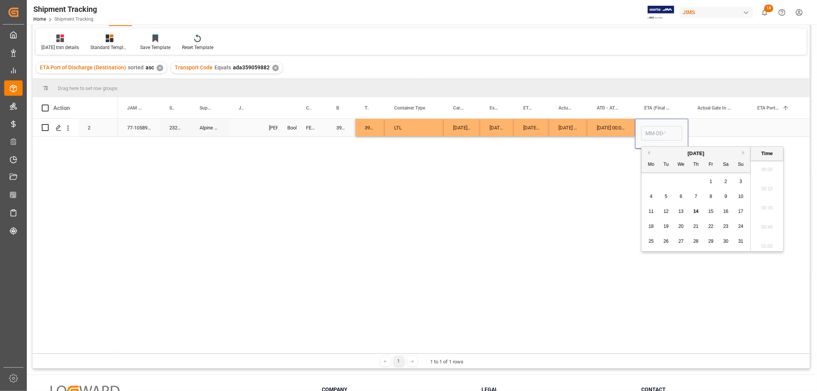
click at [650, 133] on input "Press SPACE to select this row." at bounding box center [661, 133] width 41 height 15
click at [617, 176] on div "77-10589-US 232144 Alpine Hearing Protection [PERSON_NAME] Booking FEDEX INTERN…" at bounding box center [464, 236] width 692 height 235
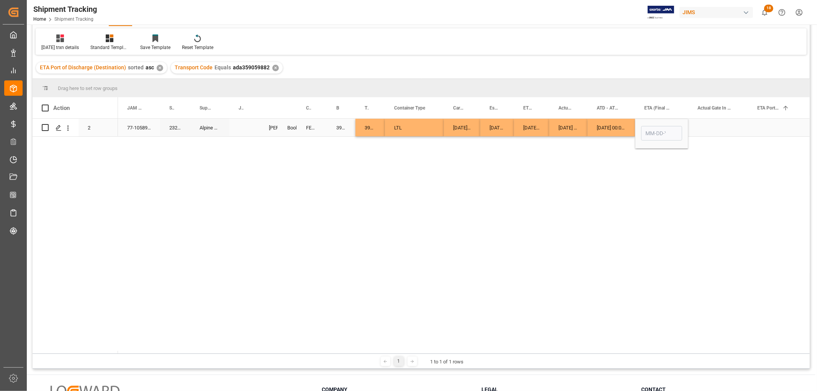
click at [719, 122] on div "Press SPACE to select this row." at bounding box center [718, 128] width 60 height 18
click at [646, 125] on div "Press SPACE to select this row." at bounding box center [661, 128] width 53 height 18
click at [646, 124] on div "Press SPACE to select this row." at bounding box center [661, 128] width 53 height 18
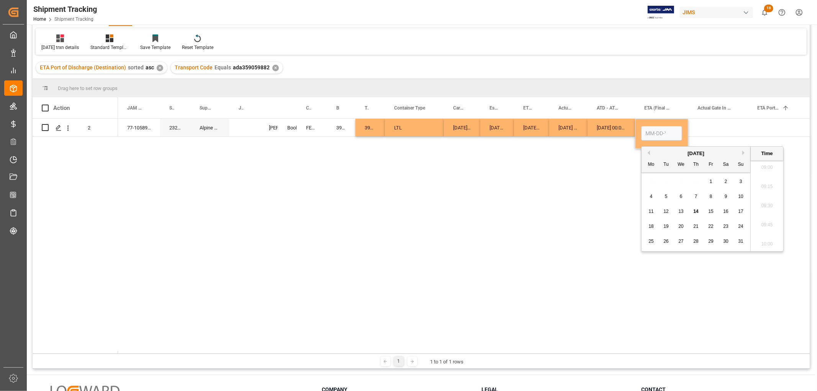
click at [653, 213] on span "11" at bounding box center [651, 211] width 5 height 5
type input "[DATE] 00:00"
click at [713, 128] on div "Press SPACE to select this row." at bounding box center [718, 128] width 60 height 18
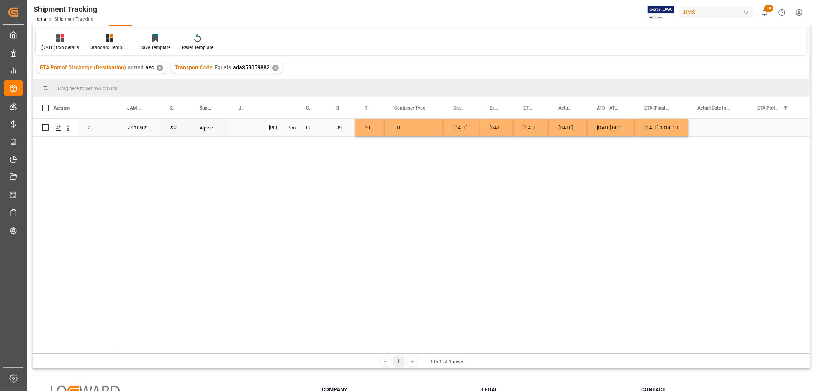
click at [653, 128] on div "[DATE] 00:00:00" at bounding box center [661, 128] width 53 height 18
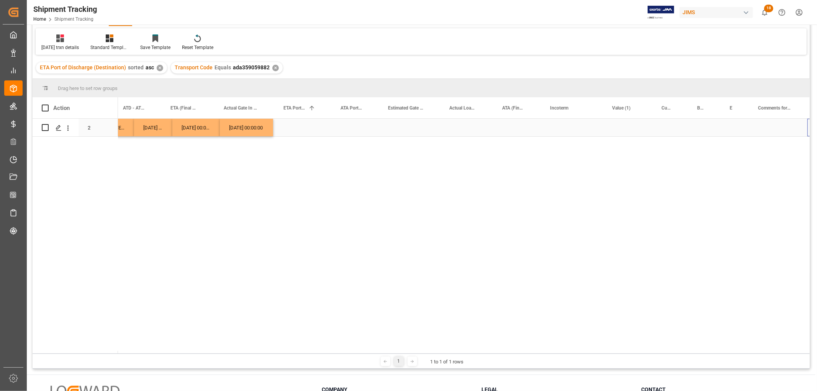
scroll to position [0, 473]
click at [518, 127] on div "Press SPACE to select this row." at bounding box center [517, 128] width 48 height 18
click at [492, 167] on div "[DATE] 00:00:00 [DATE] 00:00:00 [DATE] 00:00:00 [DATE] 00:00:00 ada359059882 0a…" at bounding box center [464, 236] width 692 height 235
click at [552, 125] on div "Press SPACE to select this row." at bounding box center [572, 128] width 62 height 18
click at [526, 122] on div "Press SPACE to select this row." at bounding box center [517, 128] width 48 height 18
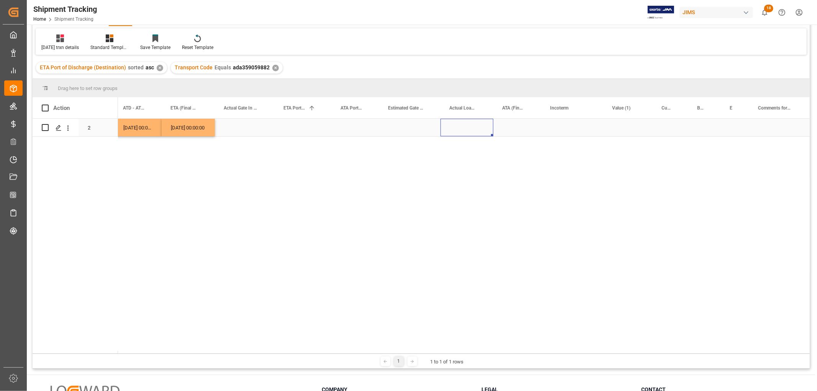
click at [464, 126] on div "Press SPACE to select this row." at bounding box center [467, 128] width 53 height 18
click at [510, 123] on div "Press SPACE to select this row." at bounding box center [517, 128] width 48 height 18
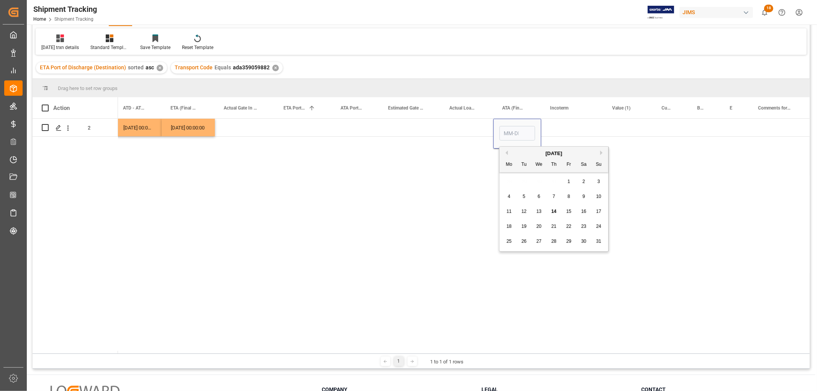
click at [512, 210] on div "11" at bounding box center [510, 211] width 10 height 9
type input "[DATE]"
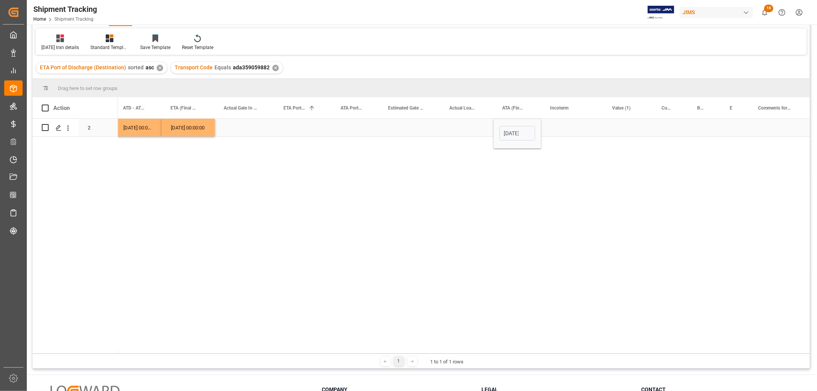
click at [564, 131] on div "Press SPACE to select this row." at bounding box center [572, 128] width 62 height 18
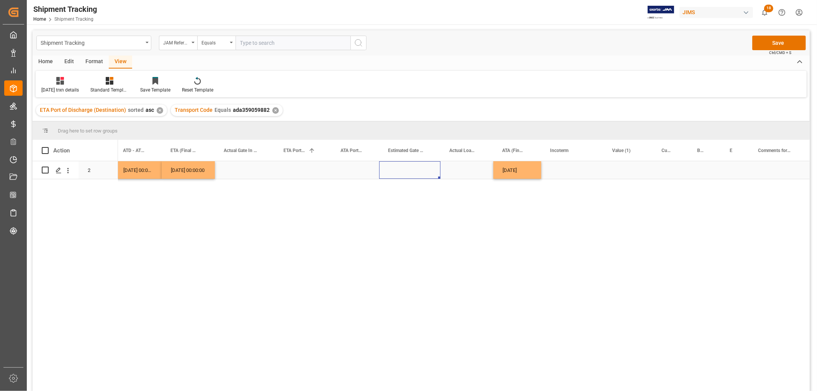
click at [415, 173] on div "Press SPACE to select this row." at bounding box center [409, 170] width 61 height 18
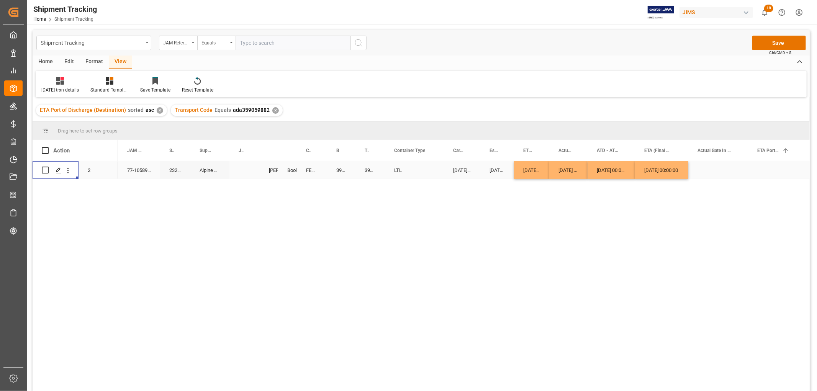
click at [240, 169] on div "Press SPACE to select this row." at bounding box center [244, 170] width 30 height 18
drag, startPoint x: 257, startPoint y: 205, endPoint x: 243, endPoint y: 162, distance: 45.1
click at [256, 203] on div "[DATE] 00:00:00 [DATE] 00:00:00 [DATE] 00:00:00 [DATE] 00:00:00 [DATE] 00:00:00…" at bounding box center [464, 278] width 692 height 235
click at [243, 169] on div "Press SPACE to select this row." at bounding box center [244, 170] width 30 height 18
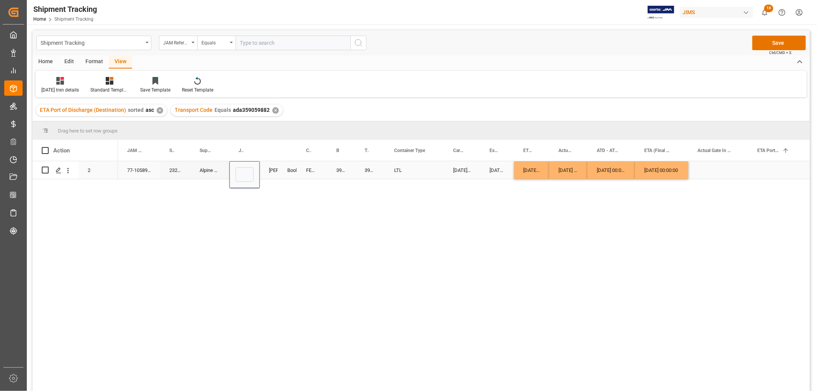
click at [243, 169] on input "Press SPACE to select this row." at bounding box center [245, 174] width 18 height 15
type input "72577"
click at [308, 173] on div "FEDEX INTERNATIONAL ECONOMY" at bounding box center [312, 170] width 30 height 18
click at [779, 41] on button "Save" at bounding box center [779, 43] width 54 height 15
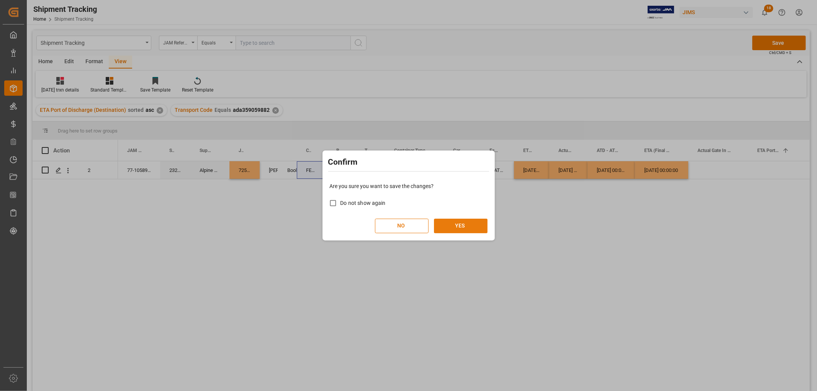
click at [459, 224] on button "YES" at bounding box center [461, 226] width 54 height 15
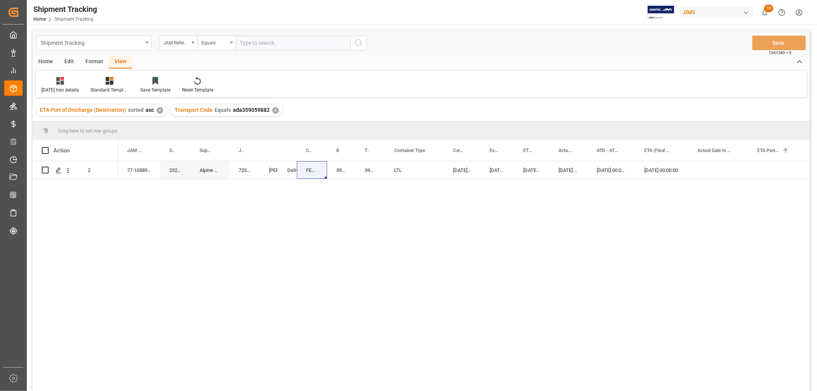
click at [148, 43] on icon "open menu" at bounding box center [147, 43] width 3 height 2
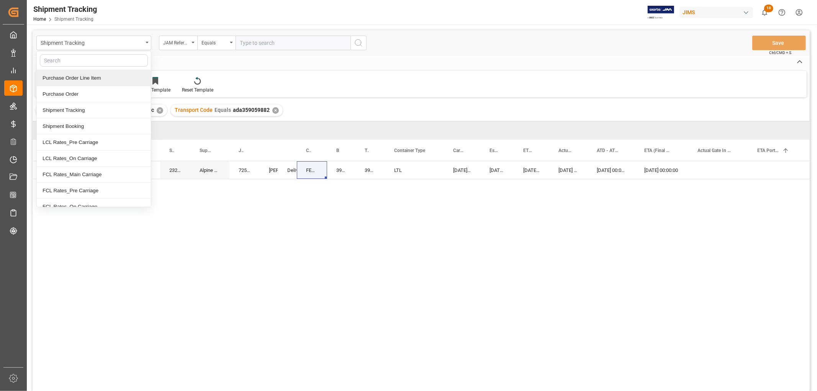
click at [69, 79] on div "Purchase Order Line Item" at bounding box center [94, 78] width 114 height 16
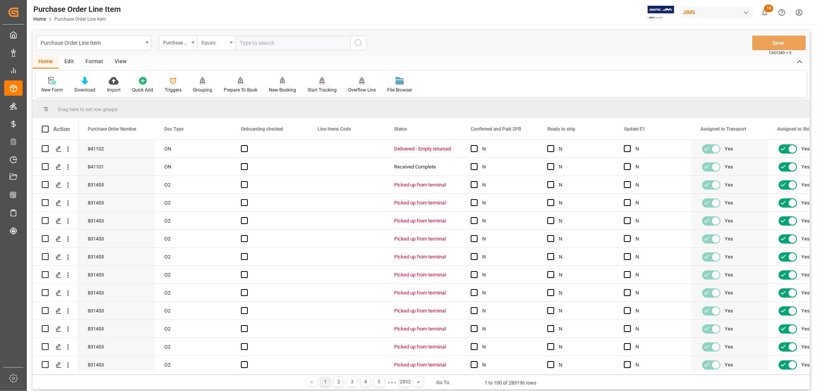
click at [234, 43] on div "Equals" at bounding box center [216, 43] width 38 height 15
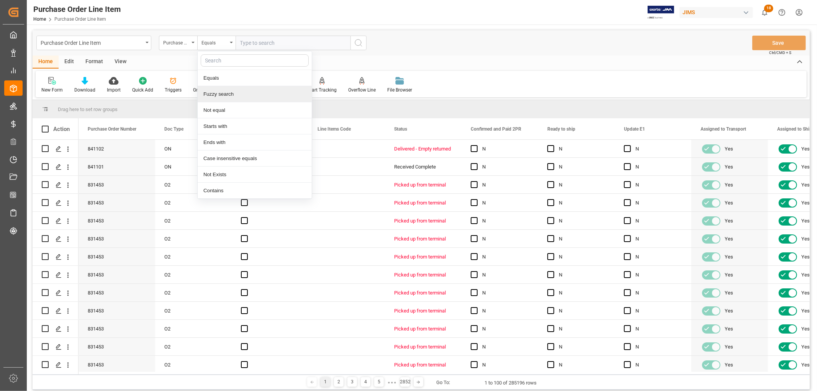
click at [222, 94] on div "Fuzzy search" at bounding box center [255, 94] width 114 height 16
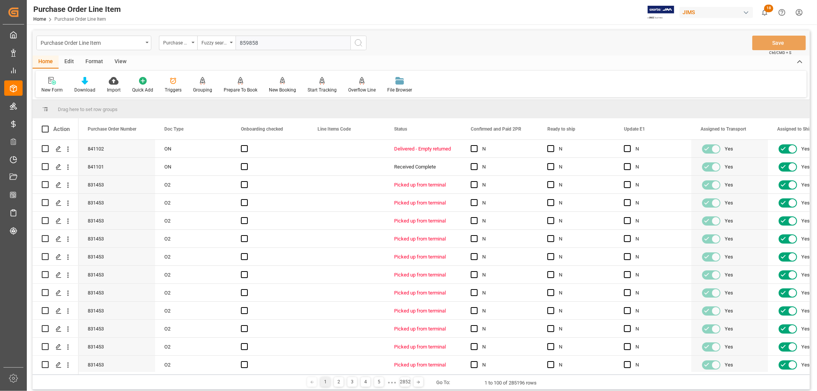
type input "859858"
click at [360, 41] on icon "search button" at bounding box center [358, 42] width 9 height 9
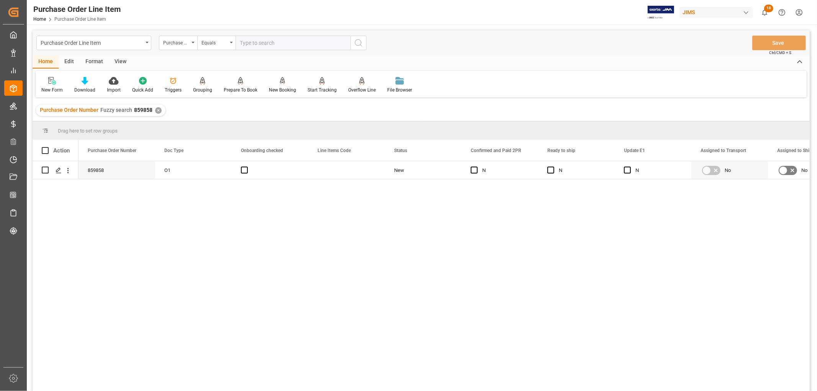
click at [125, 61] on div "View" at bounding box center [120, 62] width 23 height 13
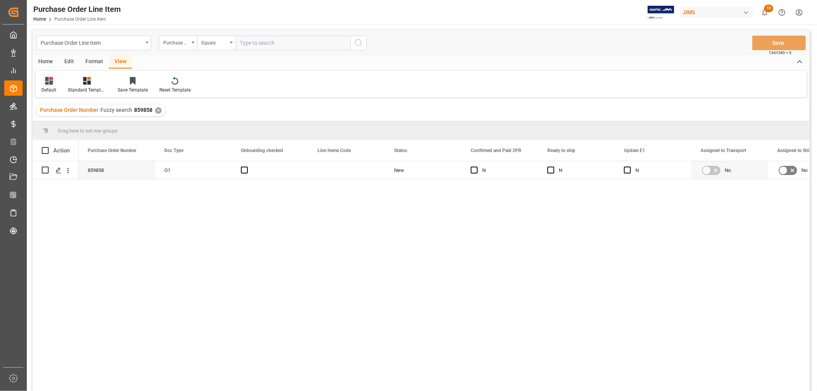
click at [48, 85] on div "Default" at bounding box center [49, 85] width 26 height 17
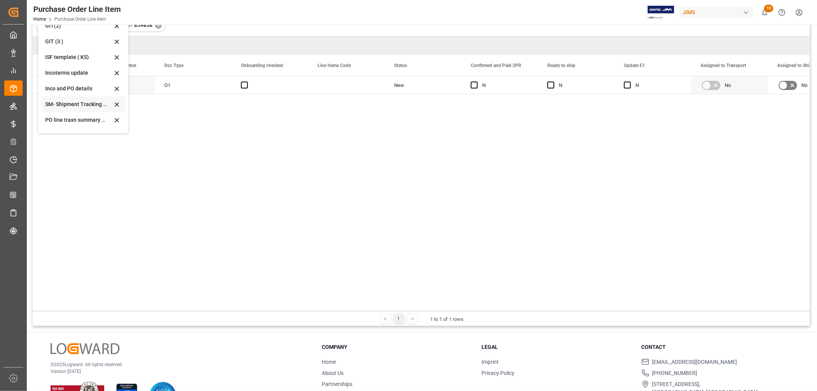
scroll to position [44, 0]
click at [64, 72] on div "Incoterms update" at bounding box center [78, 73] width 67 height 8
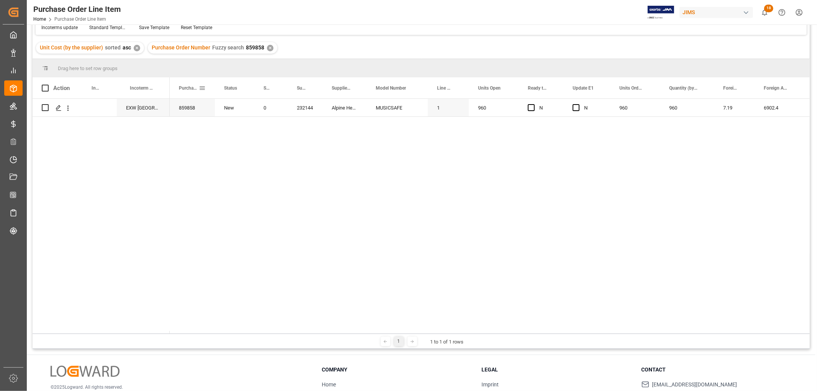
scroll to position [43, 0]
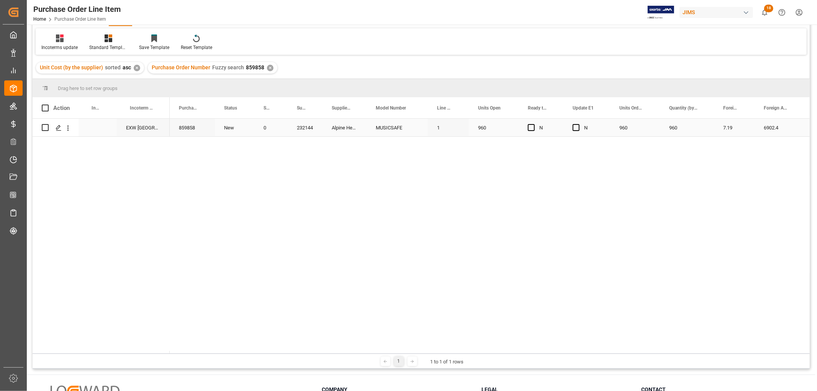
click at [95, 126] on div "Press SPACE to select this row." at bounding box center [98, 128] width 38 height 18
click at [101, 131] on input "Press SPACE to select this row." at bounding box center [98, 132] width 26 height 15
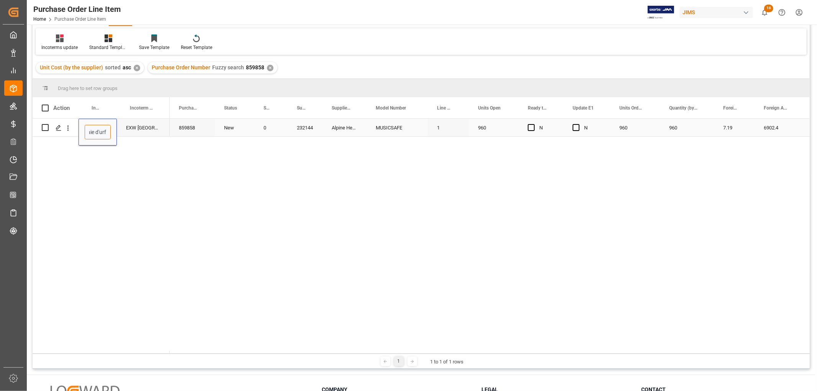
type input "DAP Baie d'urfe"
click at [162, 133] on div "EXW Soesterberg 3769" at bounding box center [143, 128] width 53 height 18
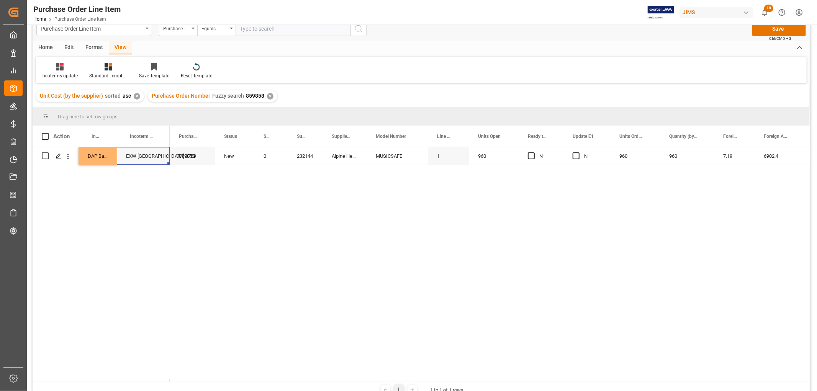
scroll to position [0, 0]
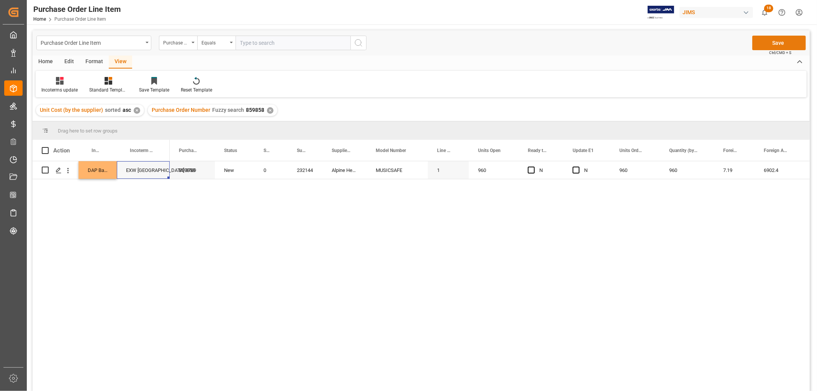
click at [775, 38] on button "Save" at bounding box center [779, 43] width 54 height 15
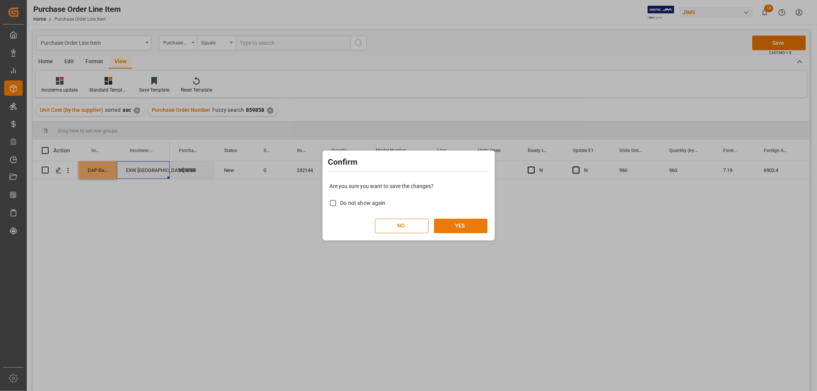
click at [457, 227] on button "YES" at bounding box center [461, 226] width 54 height 15
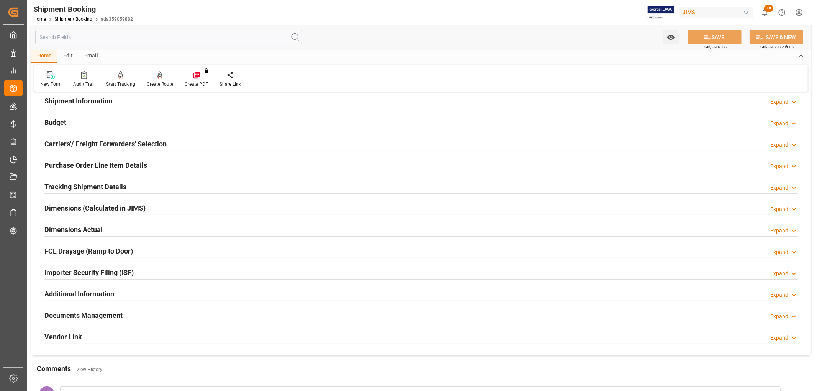
scroll to position [128, 0]
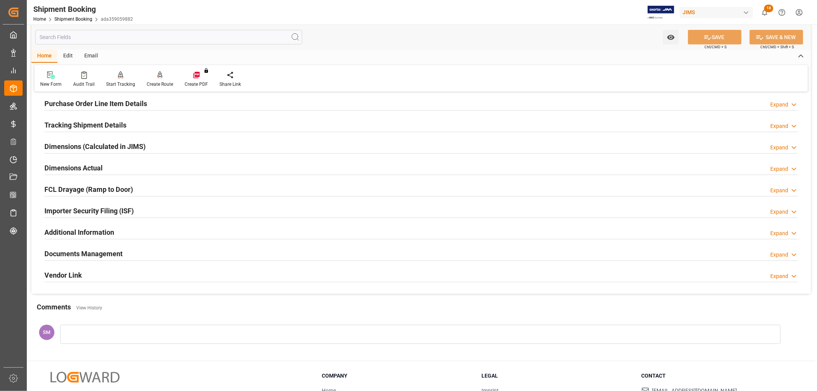
click at [106, 251] on h2 "Documents Management" at bounding box center [83, 254] width 78 height 10
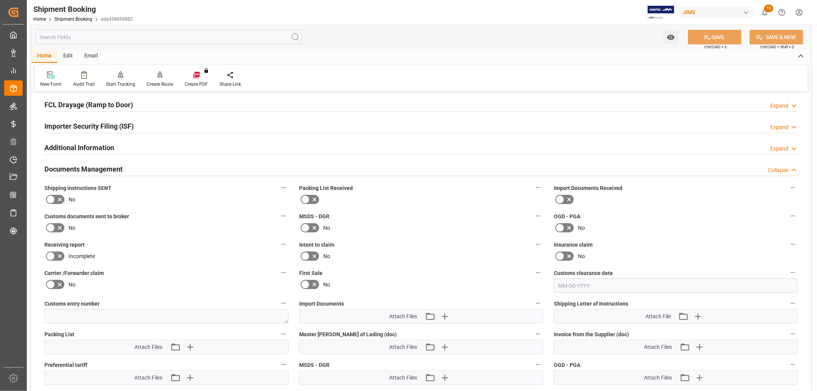
scroll to position [213, 0]
click at [443, 317] on icon "button" at bounding box center [444, 316] width 12 height 12
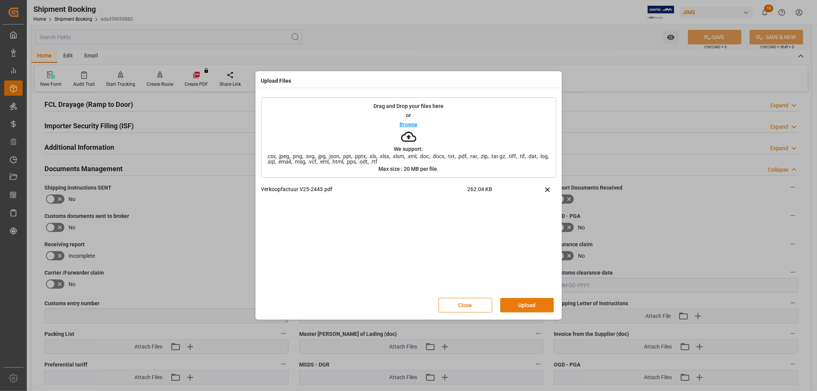
click at [535, 305] on button "Upload" at bounding box center [527, 305] width 54 height 15
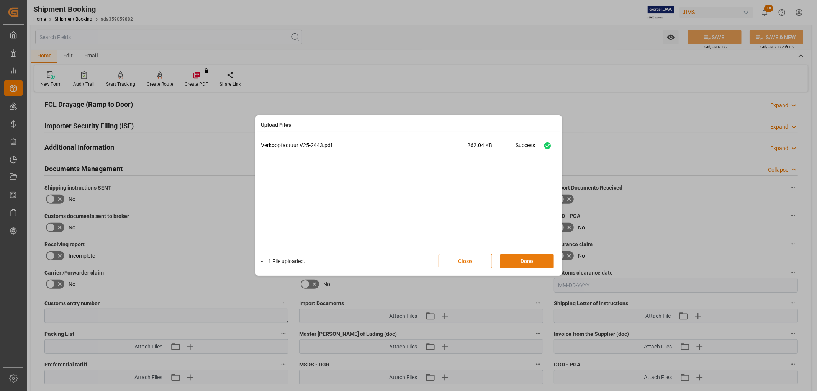
click at [540, 260] on button "Done" at bounding box center [527, 261] width 54 height 15
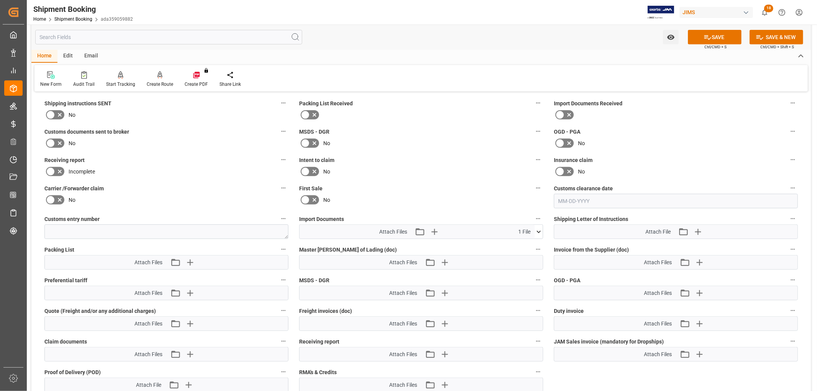
scroll to position [298, 0]
click at [696, 259] on icon "button" at bounding box center [699, 262] width 12 height 12
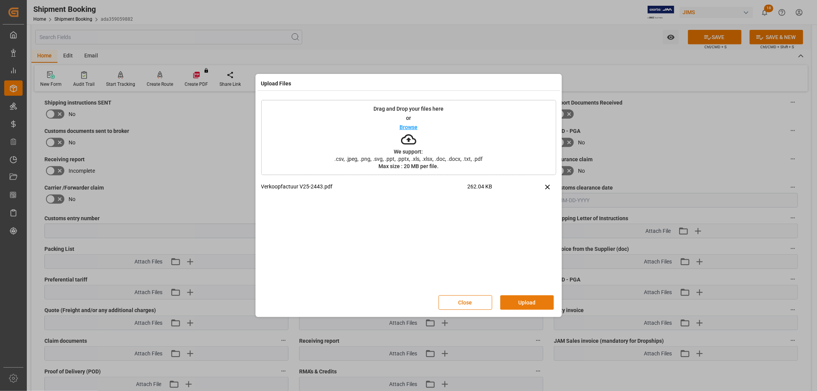
click at [530, 305] on button "Upload" at bounding box center [527, 302] width 54 height 15
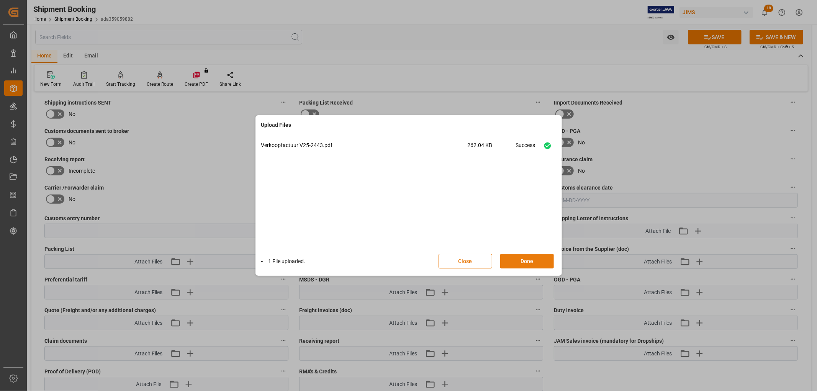
click at [531, 260] on button "Done" at bounding box center [527, 261] width 54 height 15
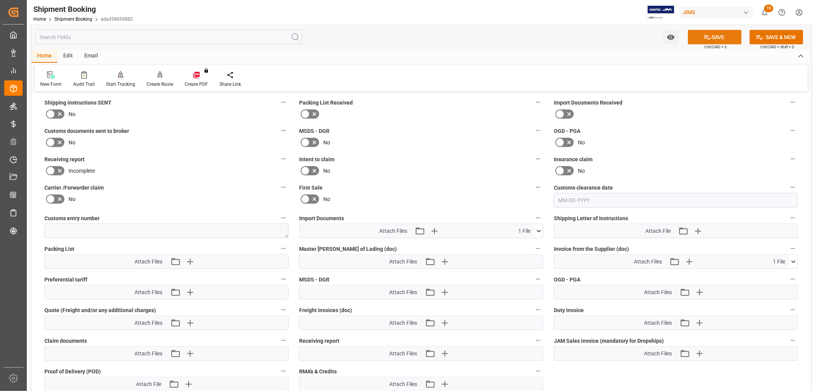
click at [725, 38] on button "SAVE" at bounding box center [715, 37] width 54 height 15
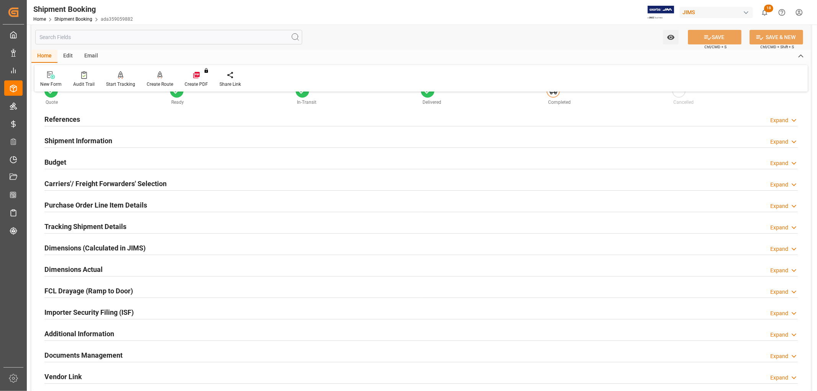
scroll to position [0, 0]
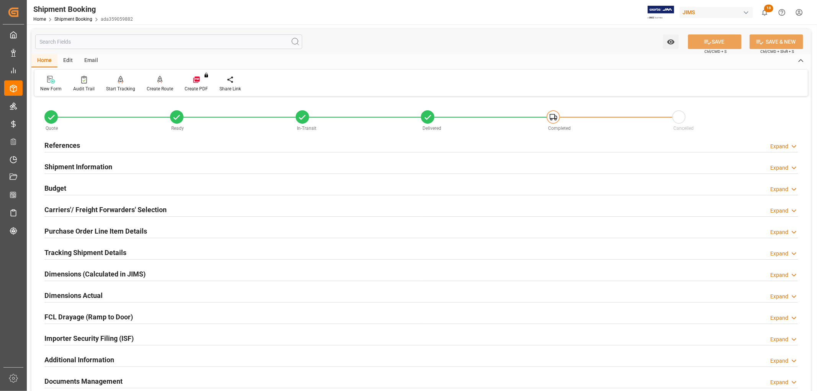
click at [72, 230] on h2 "Purchase Order Line Item Details" at bounding box center [95, 231] width 103 height 10
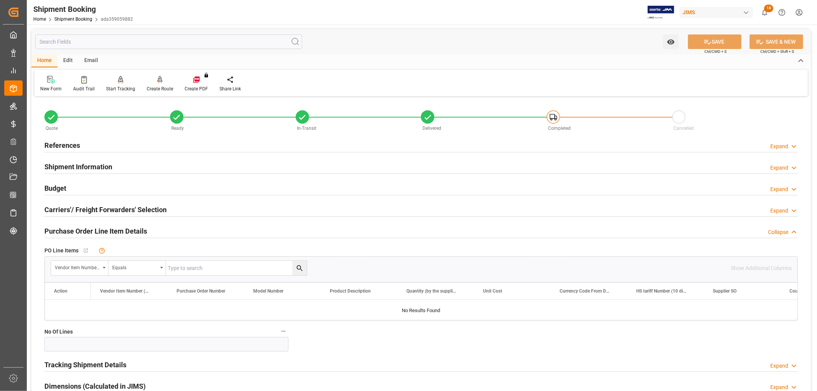
click at [72, 230] on h2 "Purchase Order Line Item Details" at bounding box center [95, 231] width 103 height 10
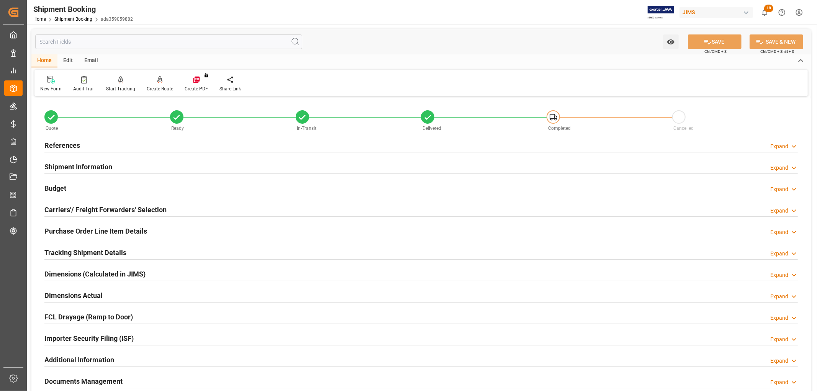
scroll to position [43, 0]
click at [77, 228] on h2 "Purchase Order Line Item Details" at bounding box center [95, 231] width 103 height 10
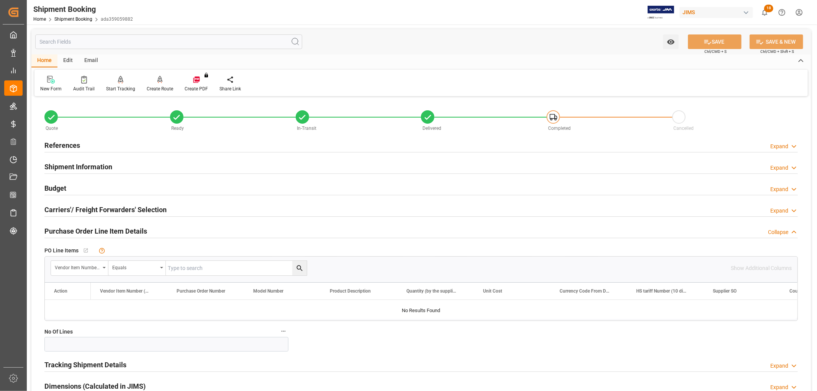
click at [75, 232] on h2 "Purchase Order Line Item Details" at bounding box center [95, 231] width 103 height 10
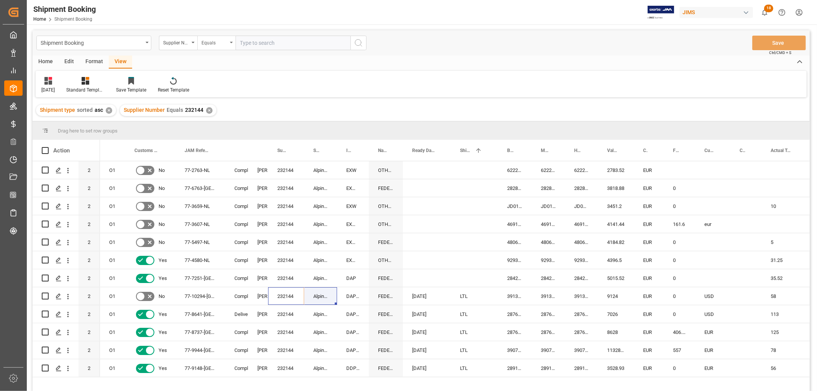
click at [231, 43] on icon "open menu" at bounding box center [231, 43] width 3 height 2
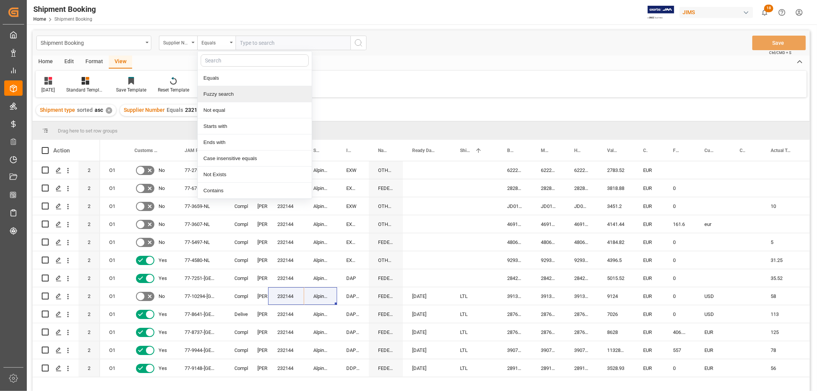
click at [217, 93] on div "Fuzzy search" at bounding box center [255, 94] width 114 height 16
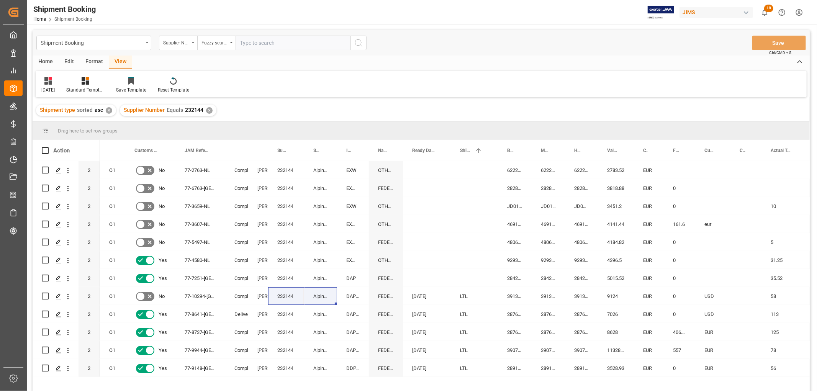
paste input "382897"
type input "382897"
click at [361, 41] on icon "search button" at bounding box center [358, 42] width 9 height 9
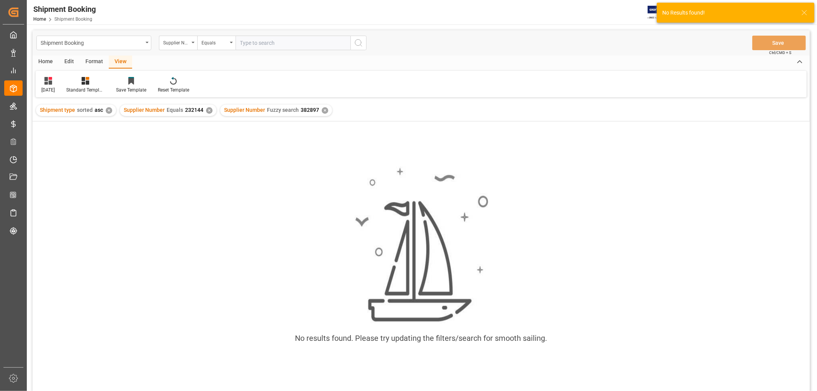
click at [206, 108] on div "✕" at bounding box center [209, 110] width 7 height 7
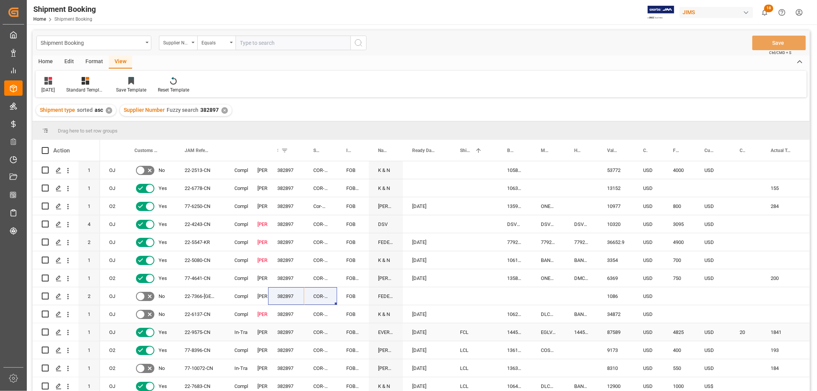
scroll to position [43, 0]
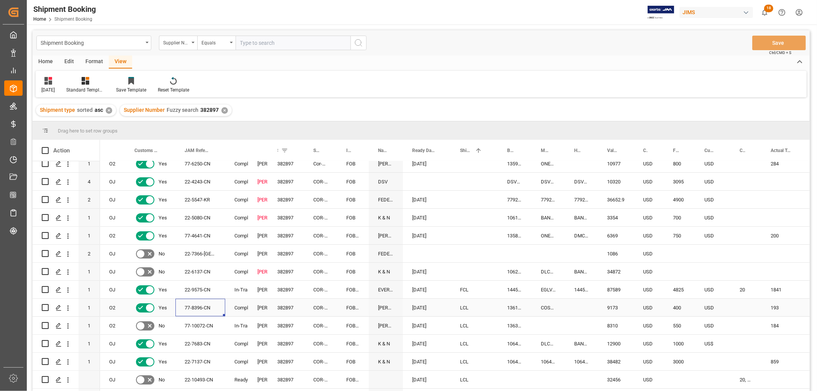
click at [198, 305] on div "77-8396-CN" at bounding box center [200, 308] width 50 height 18
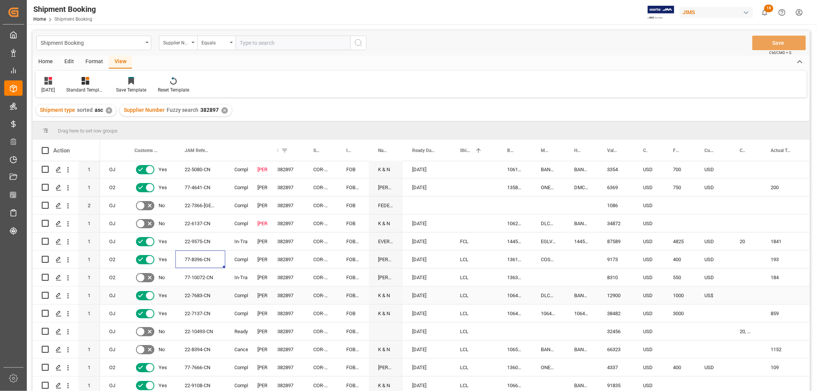
scroll to position [94, 0]
